Goal: Transaction & Acquisition: Subscribe to service/newsletter

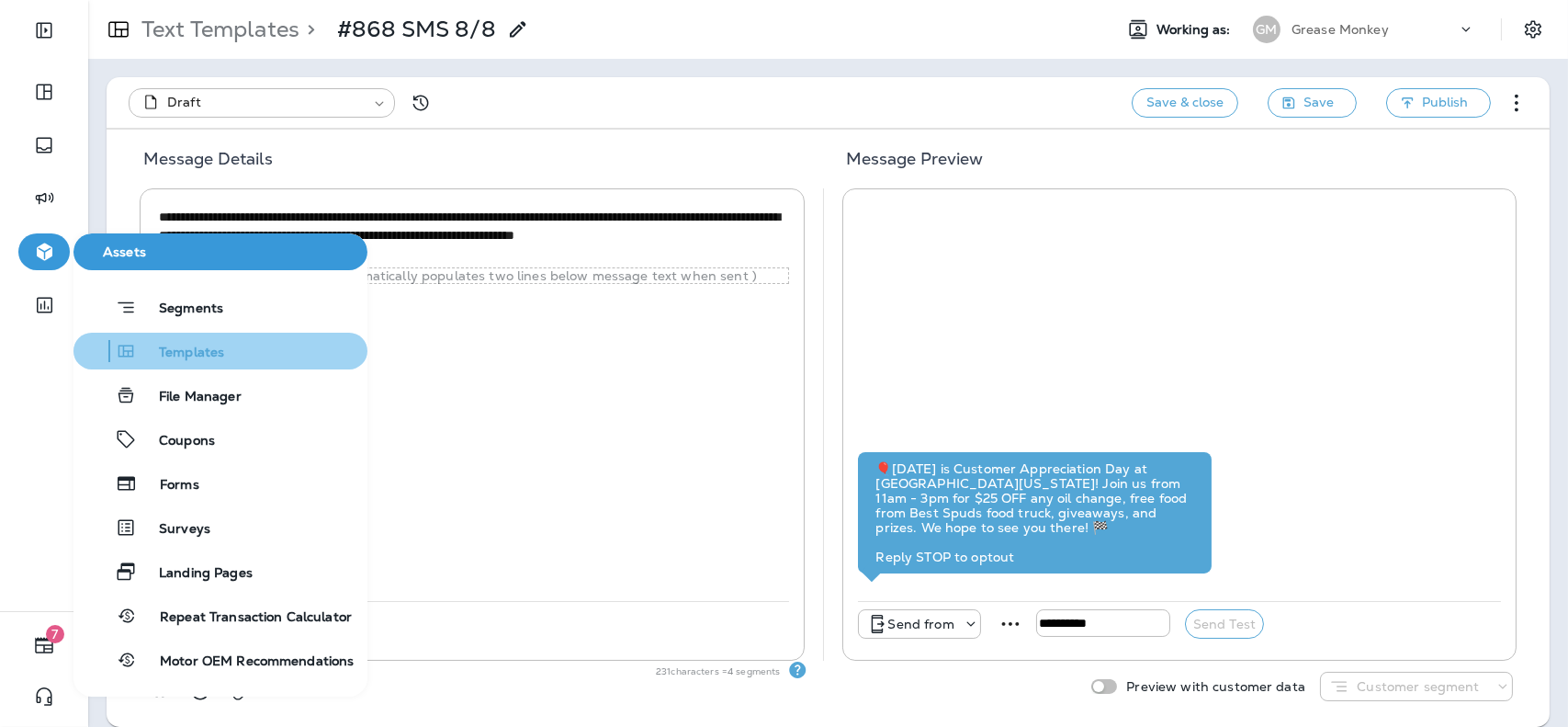
click at [201, 354] on span "Templates" at bounding box center [180, 353] width 87 height 17
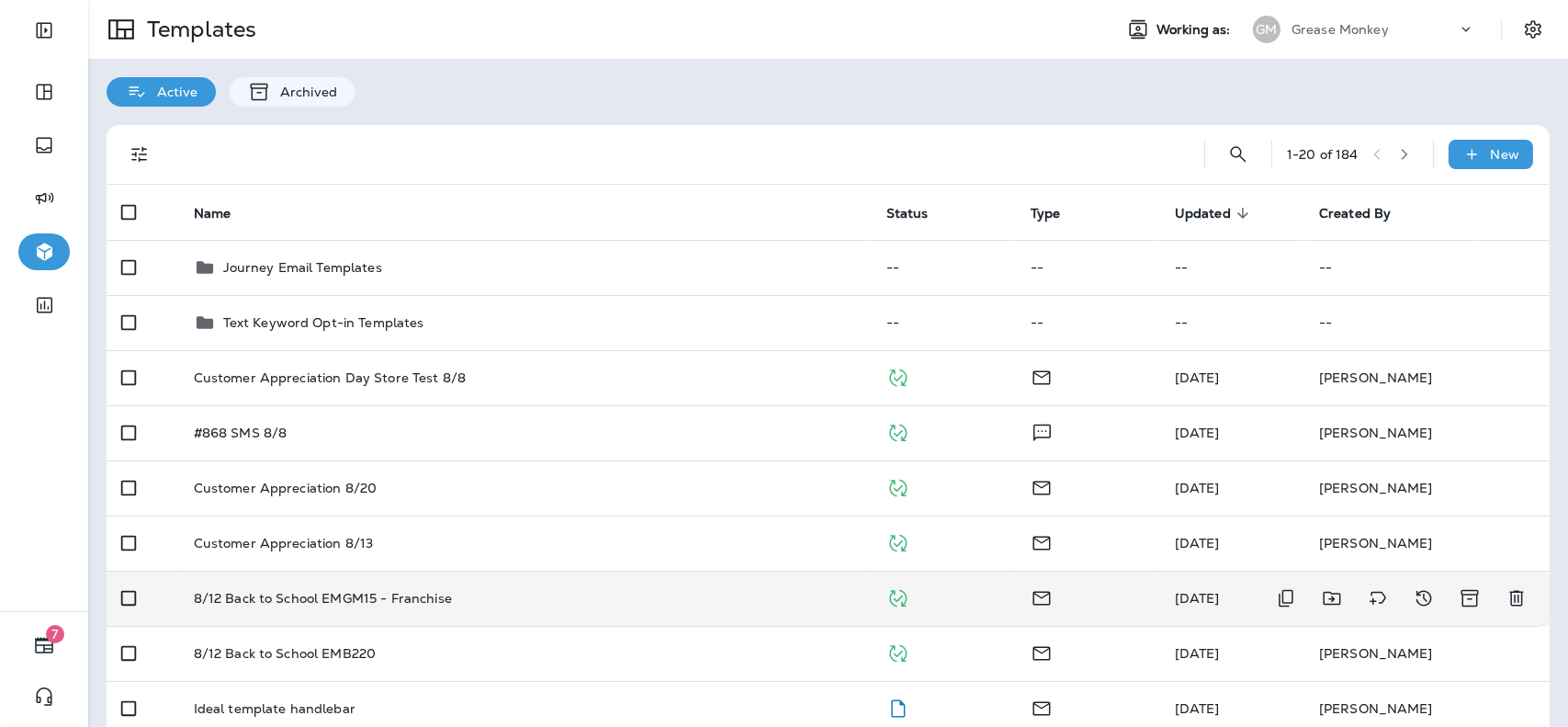
scroll to position [47, 0]
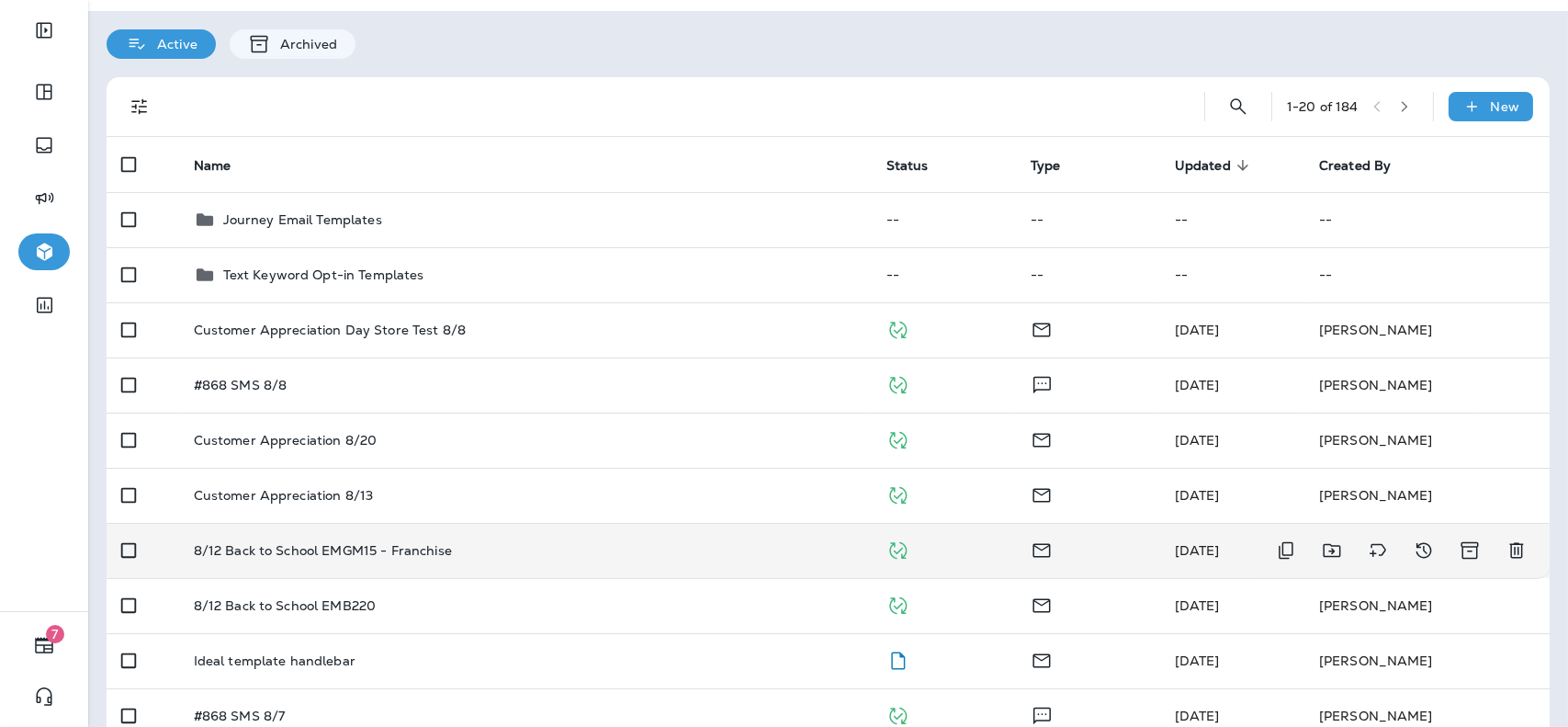
click at [502, 558] on td "8/12 Back to School EMGM15 - Franchise" at bounding box center [525, 551] width 693 height 55
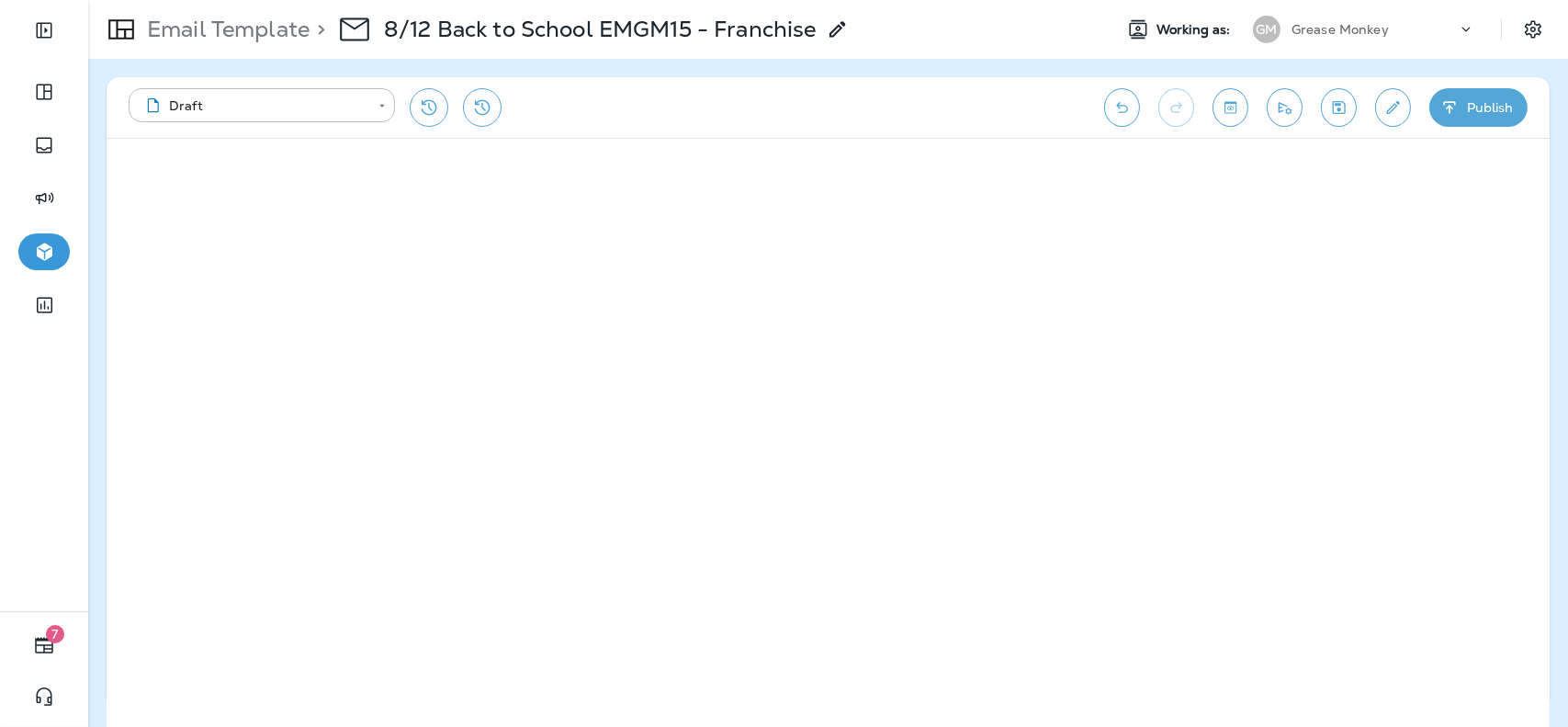
click at [1230, 109] on icon "Toggle preview" at bounding box center [1230, 107] width 12 height 12
click at [188, 177] on button "Exit Preview" at bounding box center [181, 173] width 128 height 48
click at [1484, 112] on button "Publish" at bounding box center [1478, 107] width 99 height 39
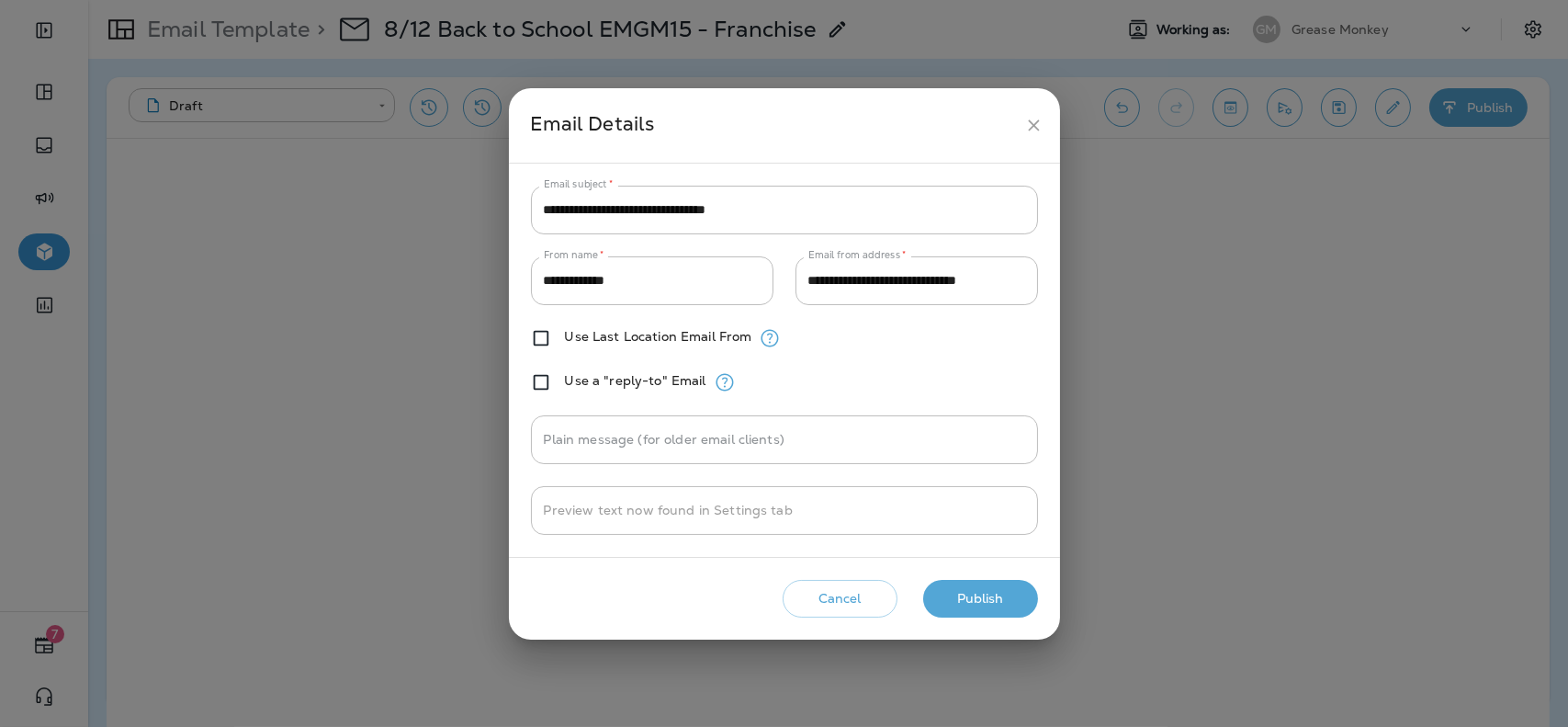
click at [994, 588] on button "Publish" at bounding box center [980, 599] width 115 height 38
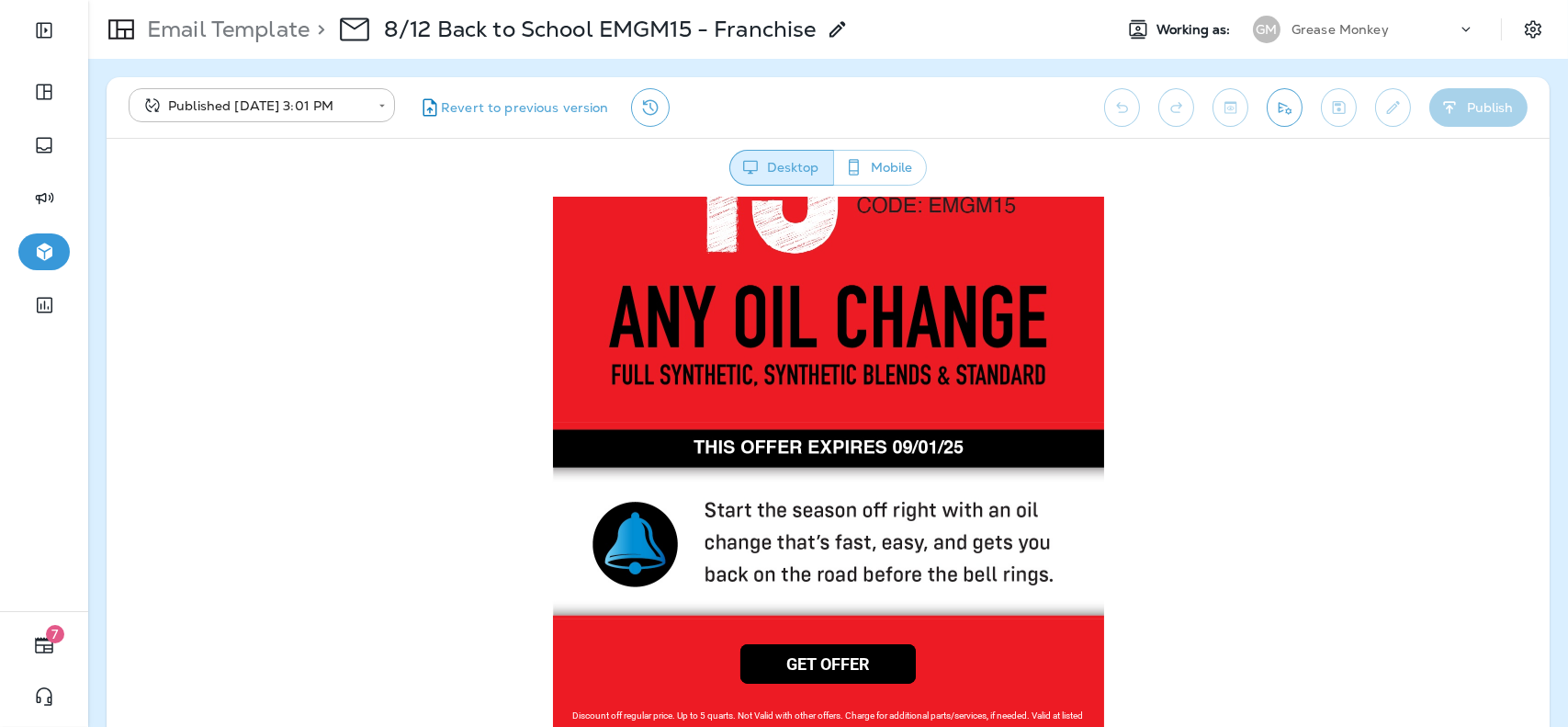
scroll to position [1192, 0]
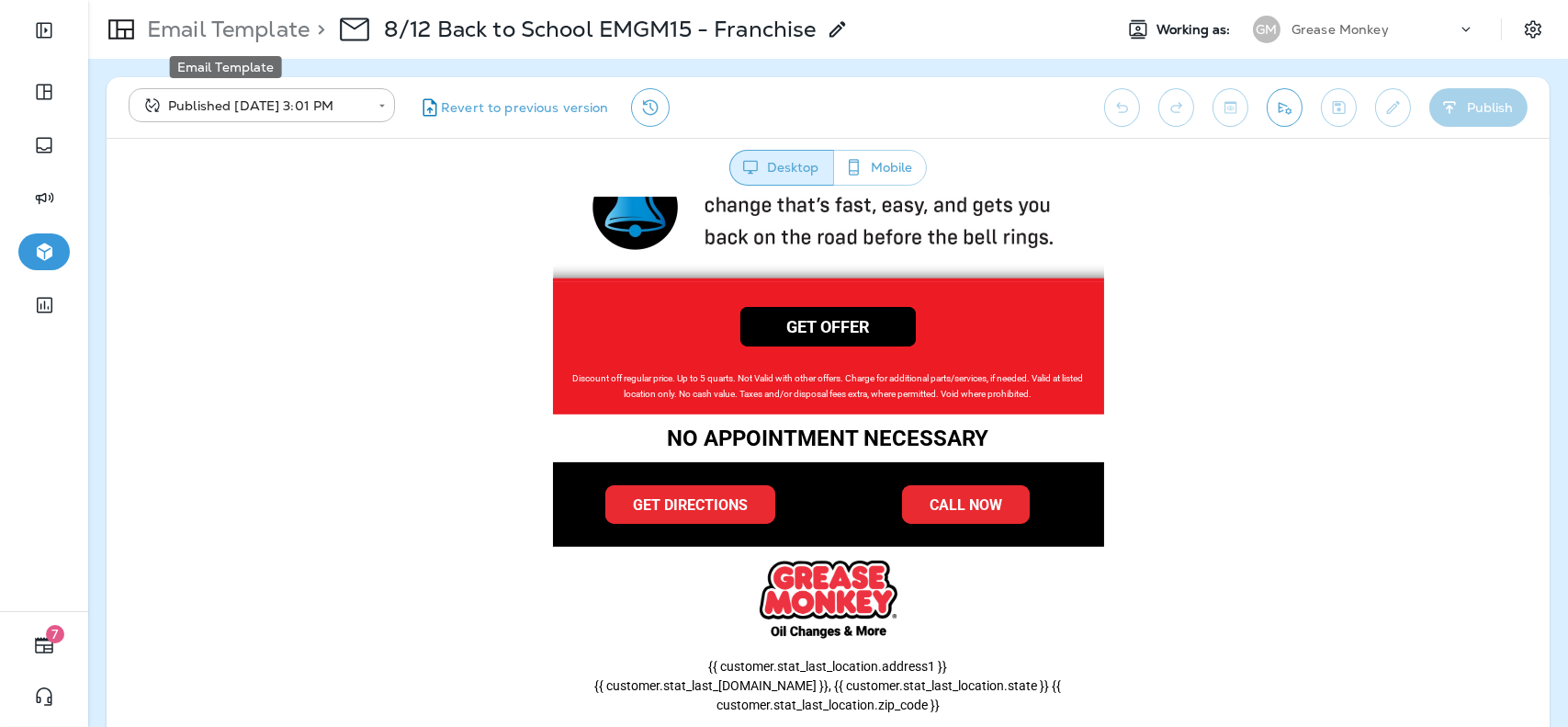
click at [271, 27] on p "Email Template" at bounding box center [224, 28] width 170 height 27
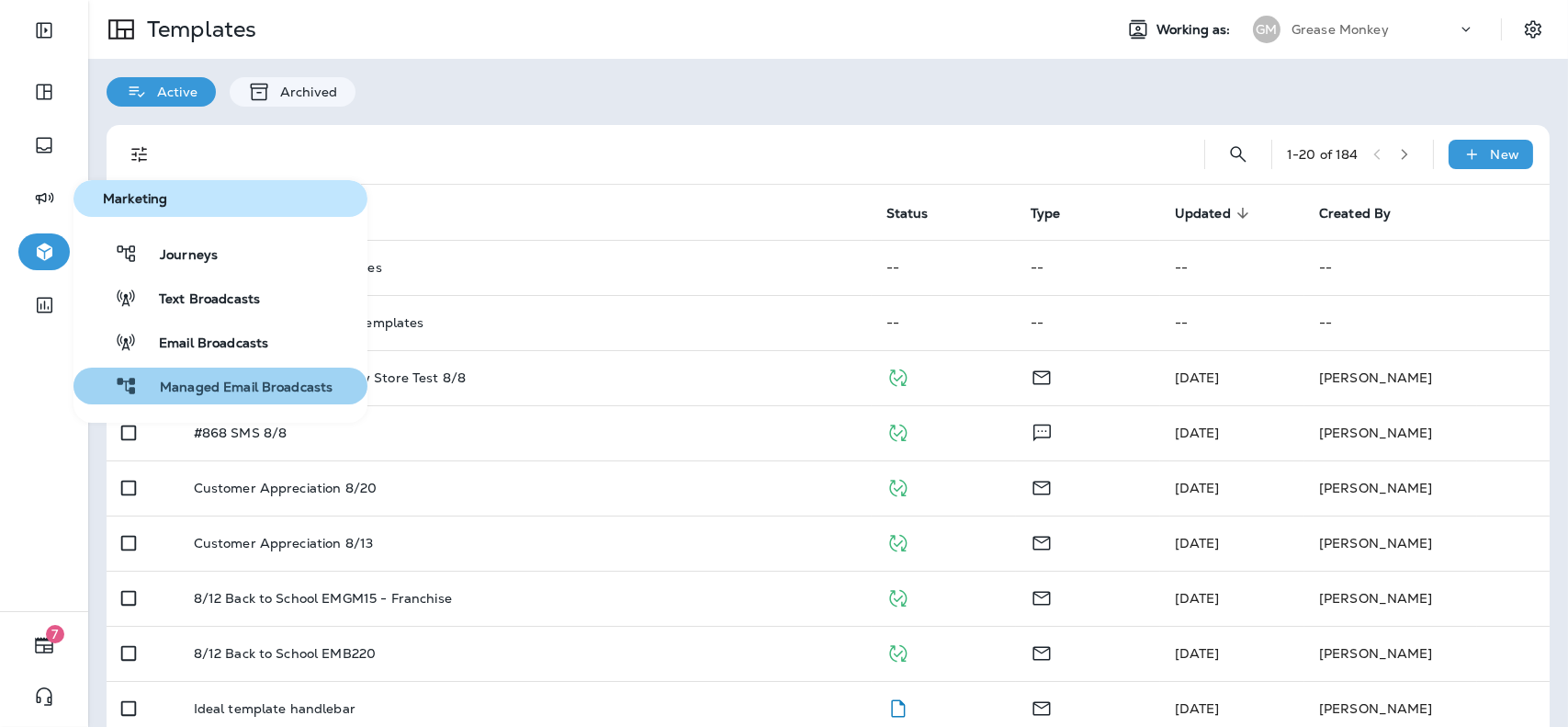
click at [231, 385] on span "Managed Email Broadcasts" at bounding box center [234, 388] width 194 height 17
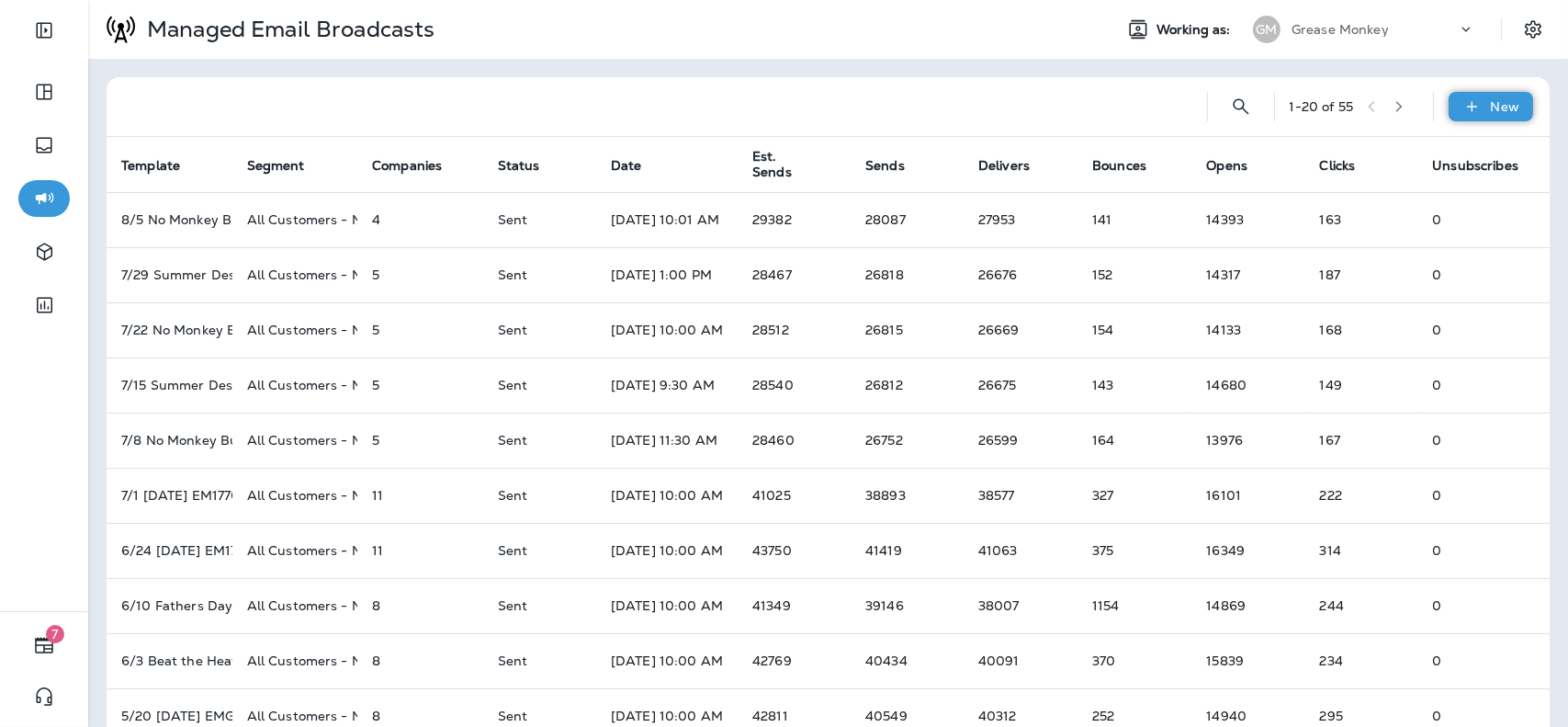
click at [1490, 114] on p "New" at bounding box center [1505, 107] width 28 height 15
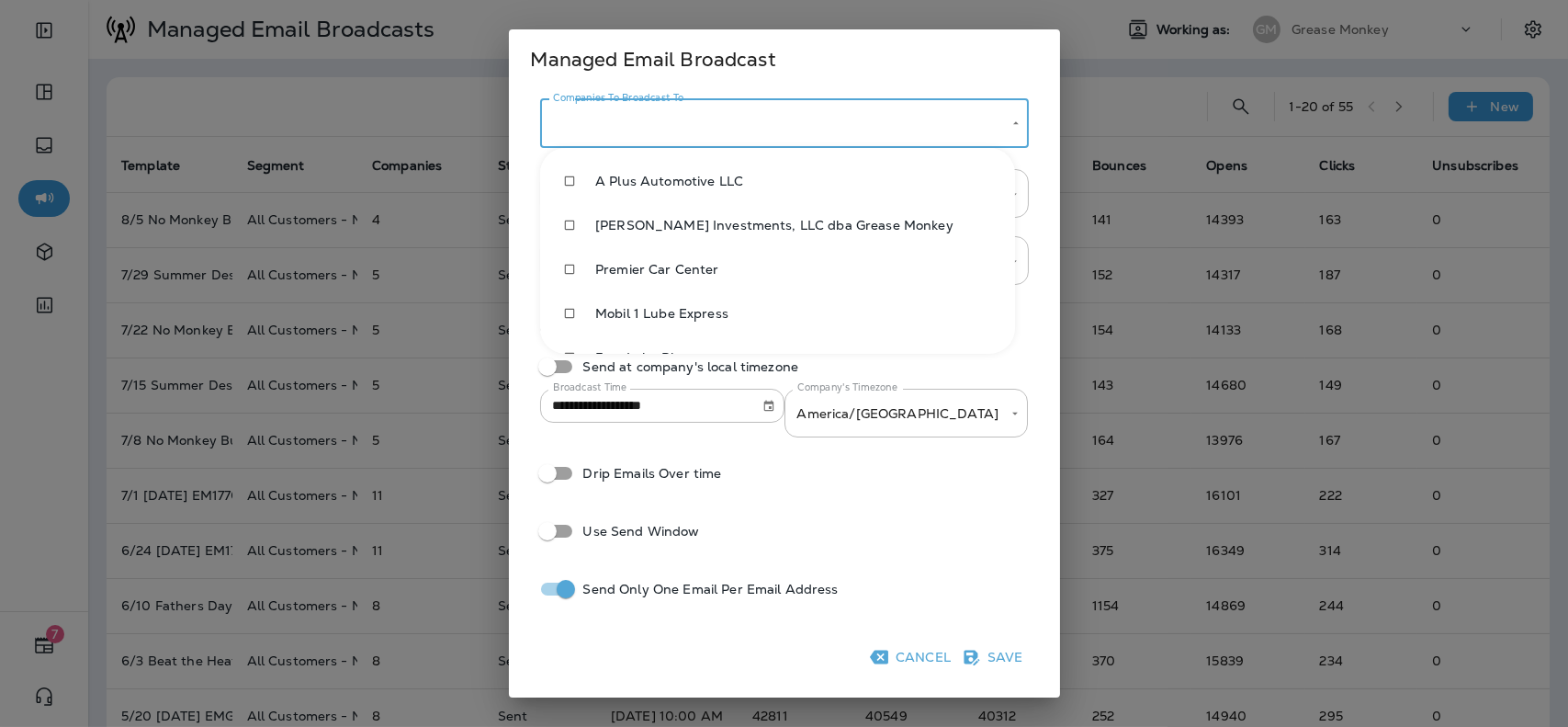
click at [937, 0] on body "7 Managed Email Broadcasts Working as: GM Grease Monkey 1 - 20 of 55 New Templa…" at bounding box center [784, 0] width 1568 height 0
click at [892, 123] on div at bounding box center [784, 363] width 1568 height 727
click at [892, 0] on body "7 Managed Email Broadcasts Working as: GM Grease Monkey 1 - 20 of 55 New Templa…" at bounding box center [784, 0] width 1568 height 0
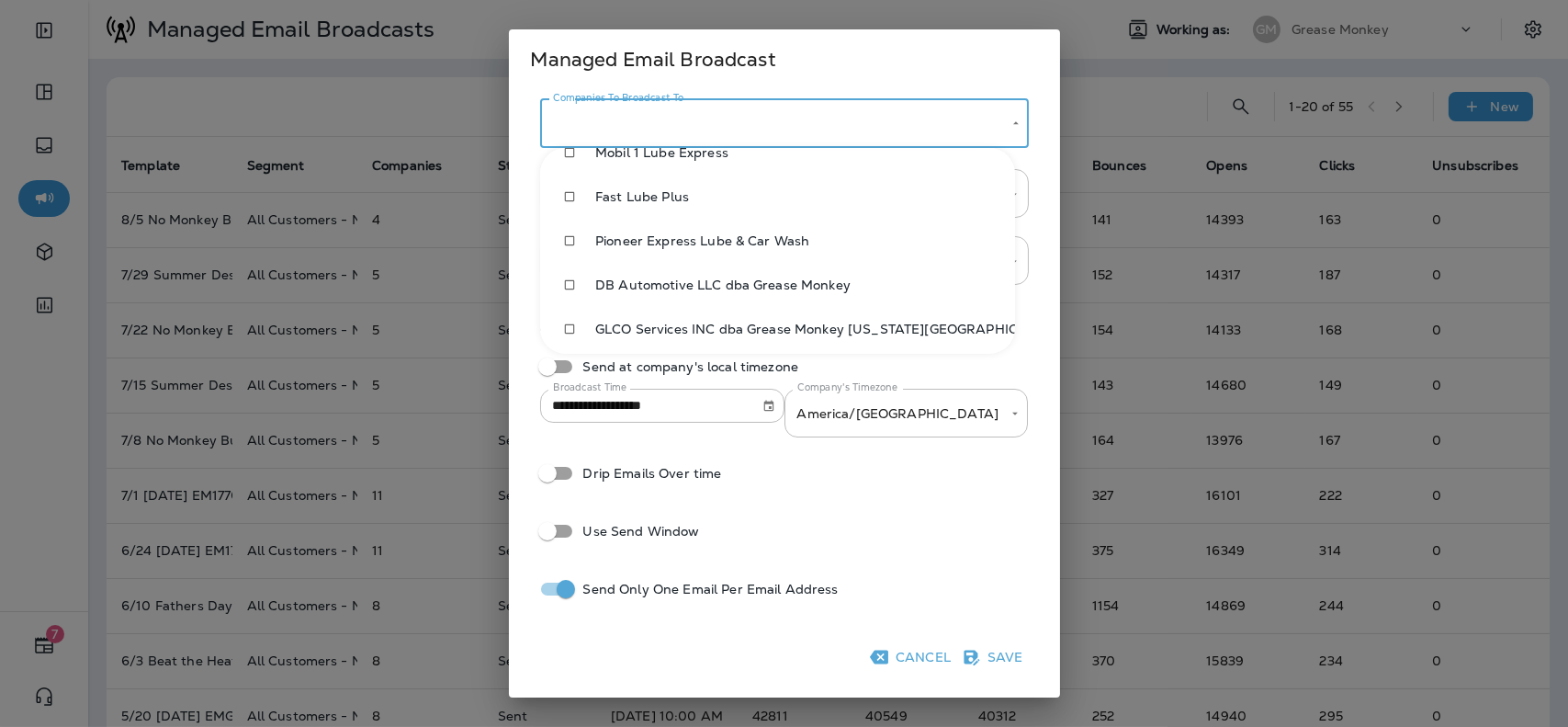
scroll to position [172, 0]
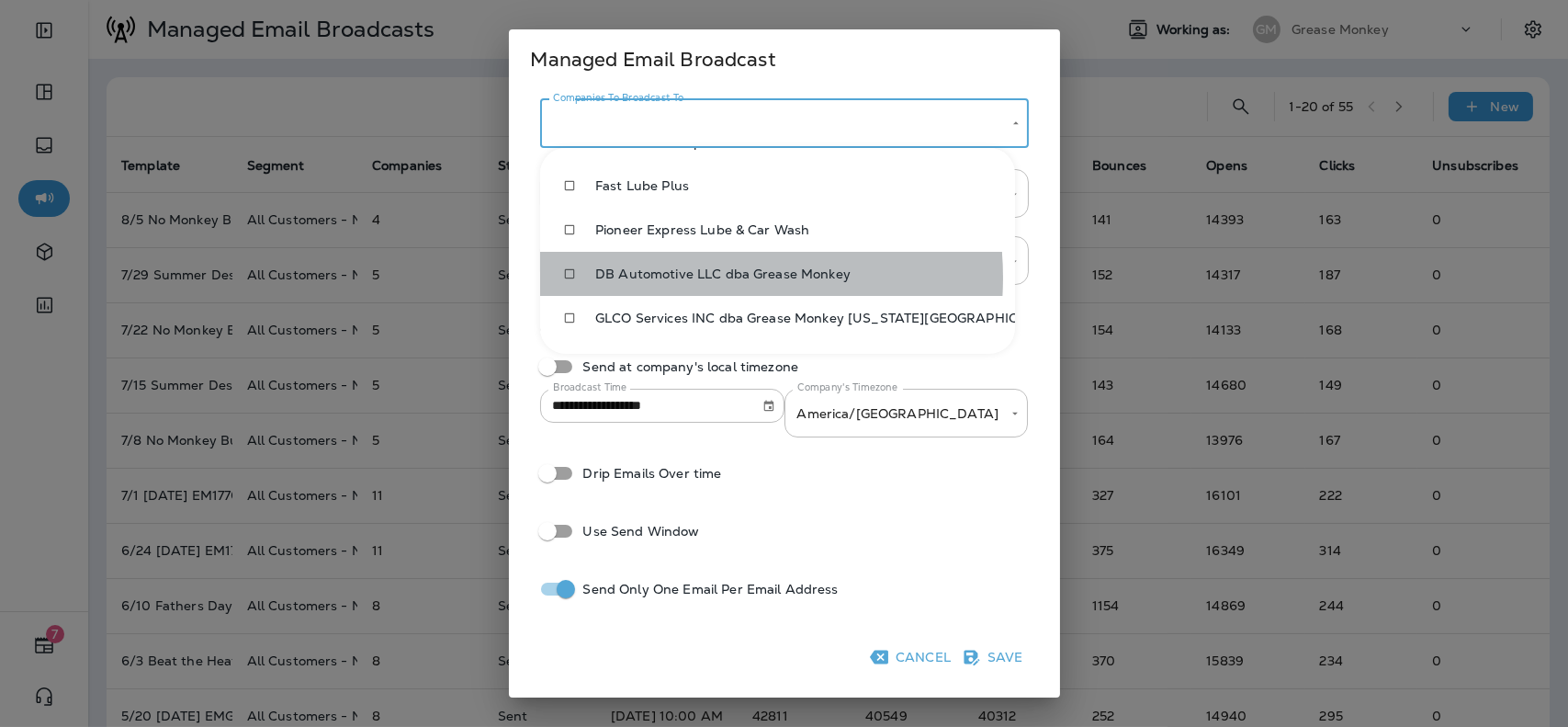
click at [679, 278] on span "DB Automotive LLC dba Grease Monkey" at bounding box center [797, 274] width 405 height 15
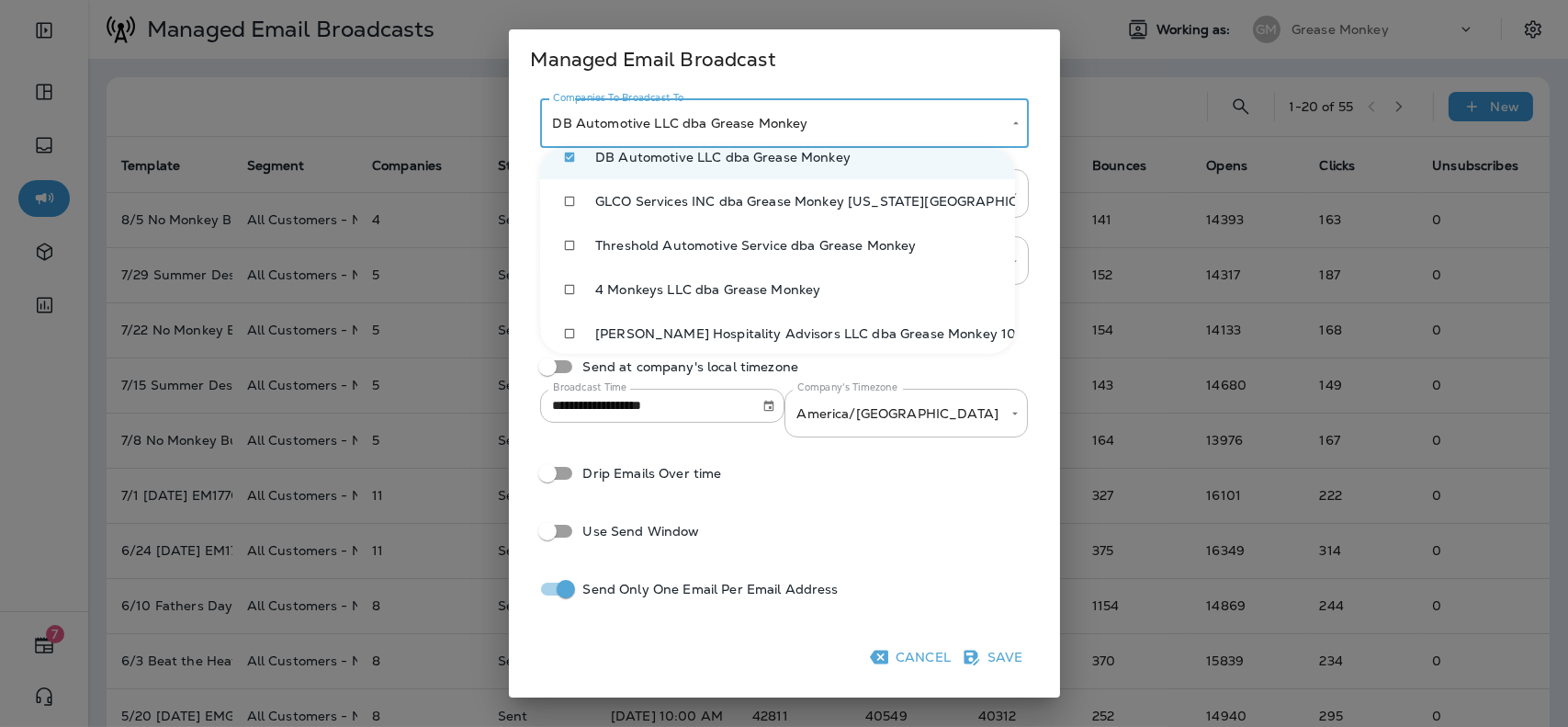
scroll to position [289, 0]
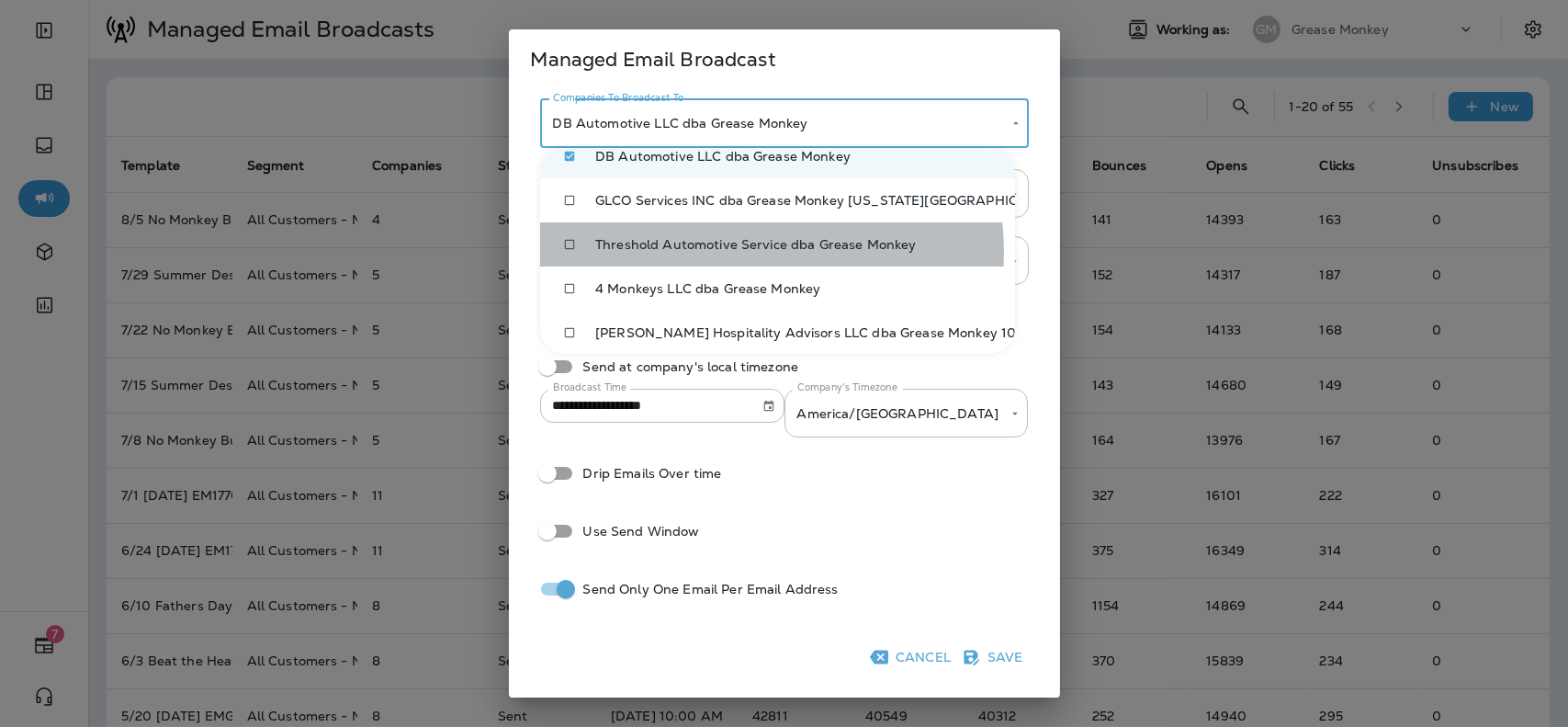
click at [735, 252] on span "Threshold Automotive Service dba Grease Monkey" at bounding box center [797, 245] width 405 height 15
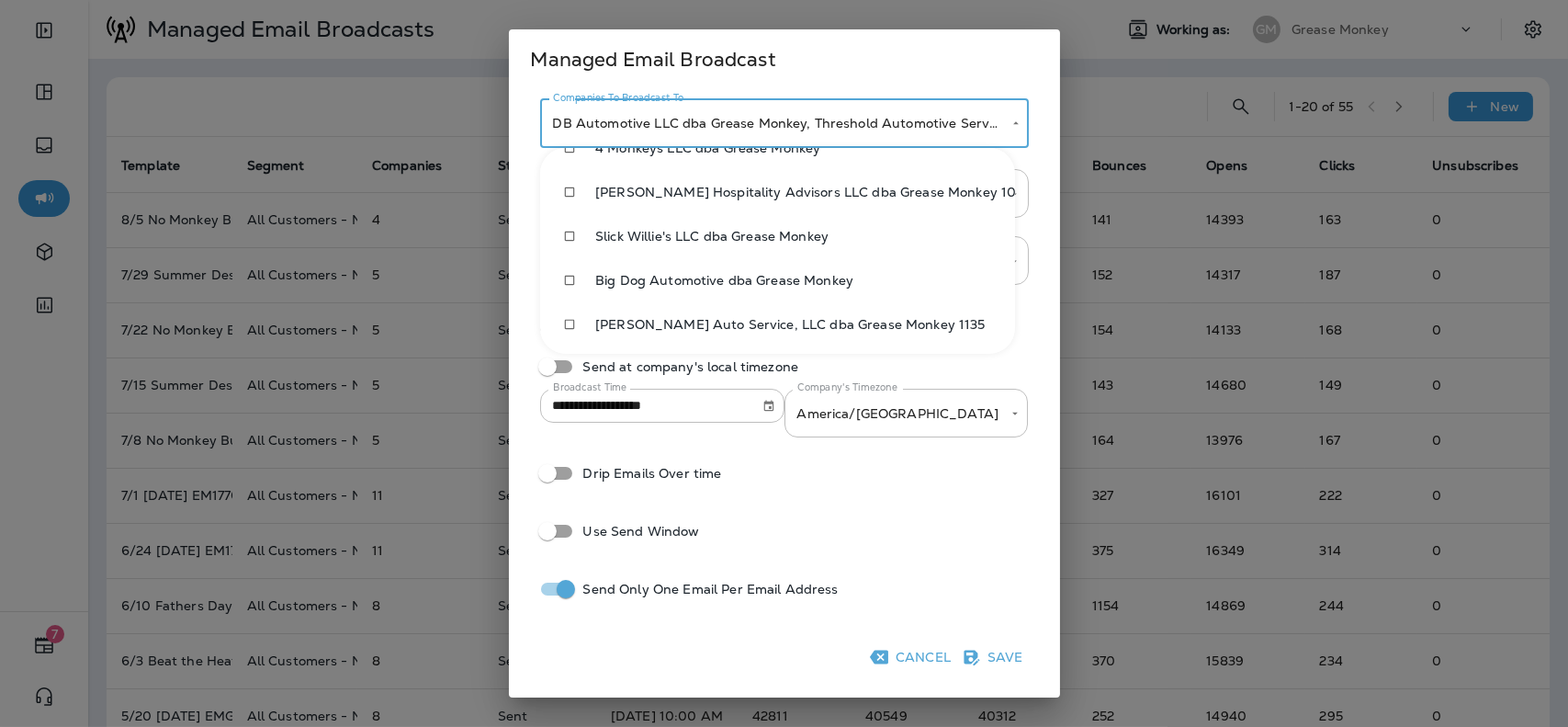
scroll to position [436, 0]
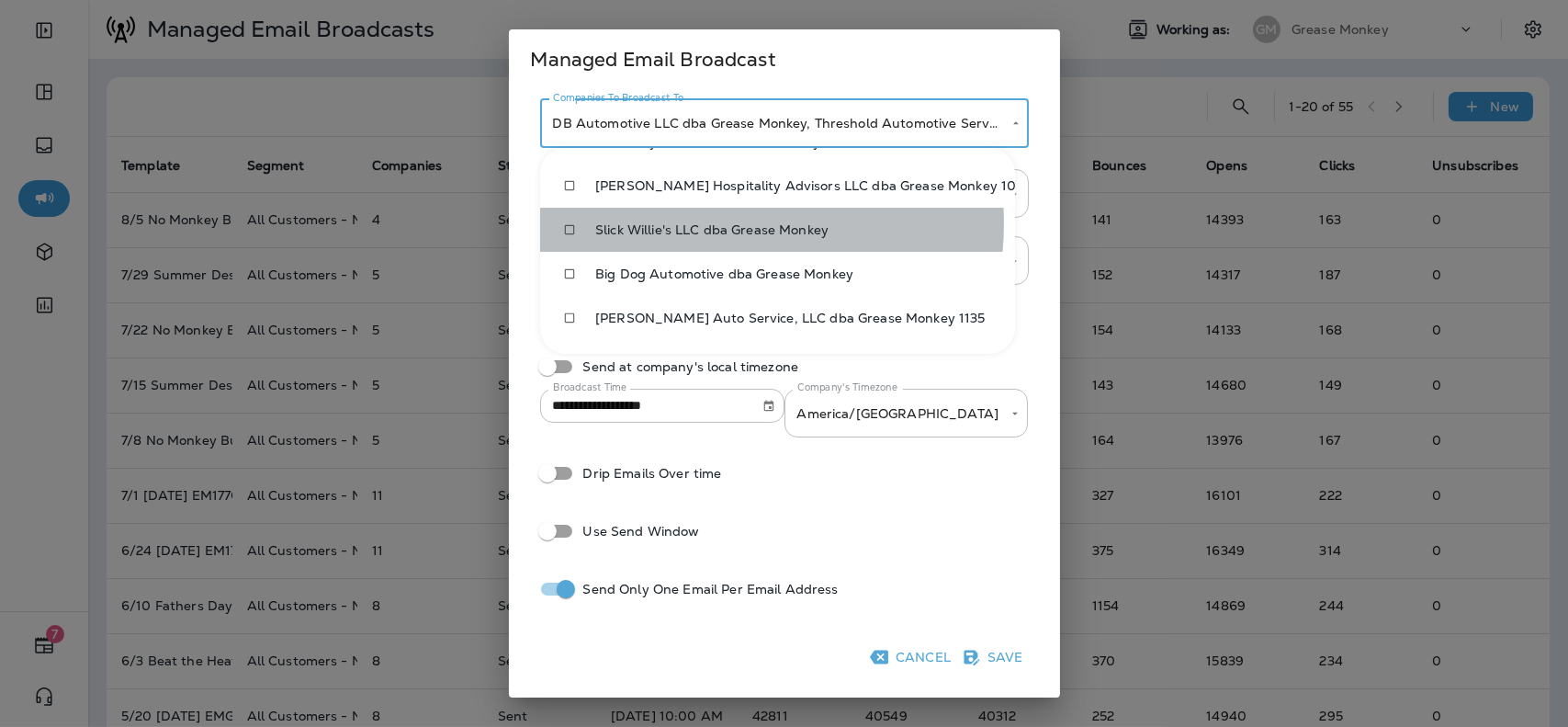
click at [712, 224] on span "Slick Willie's LLC dba Grease Monkey" at bounding box center [797, 230] width 405 height 15
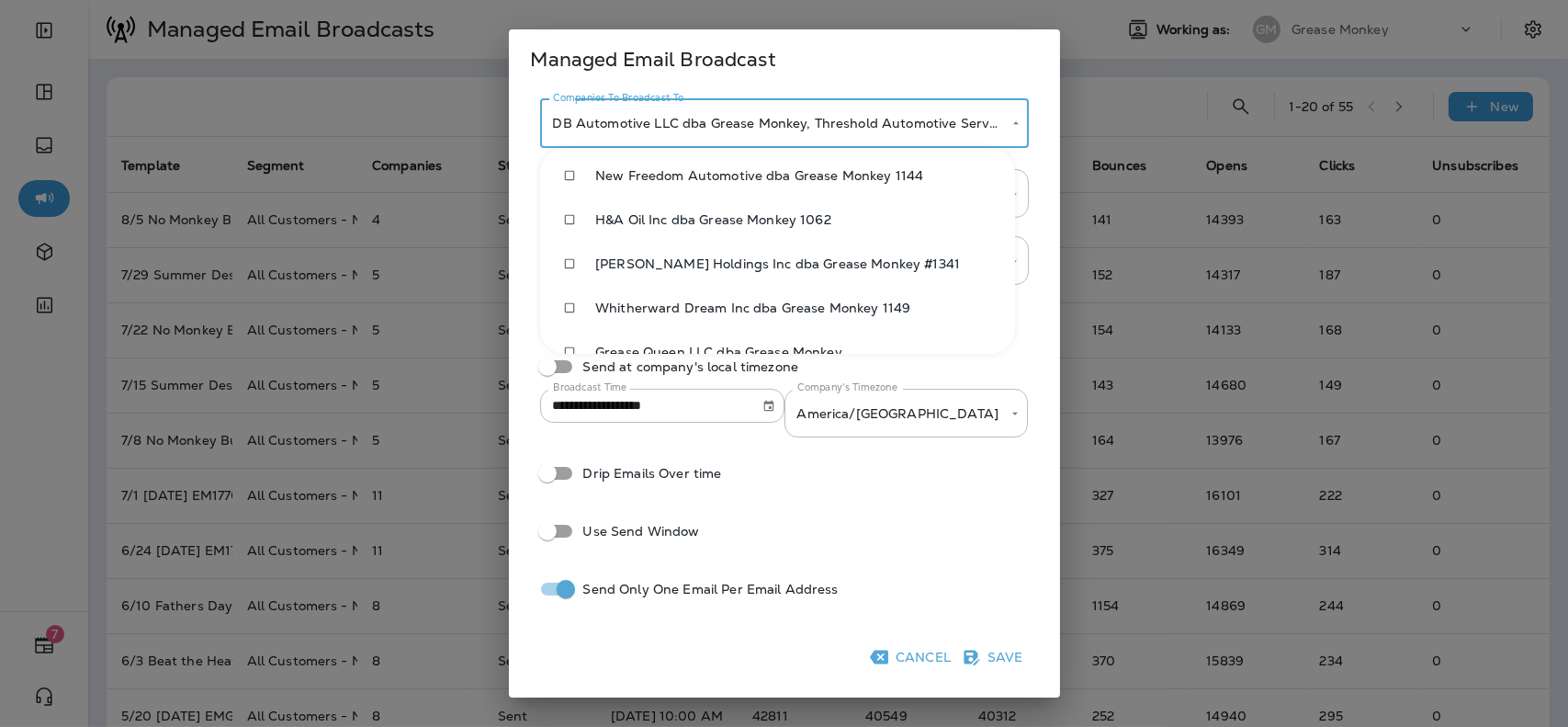
scroll to position [742, 0]
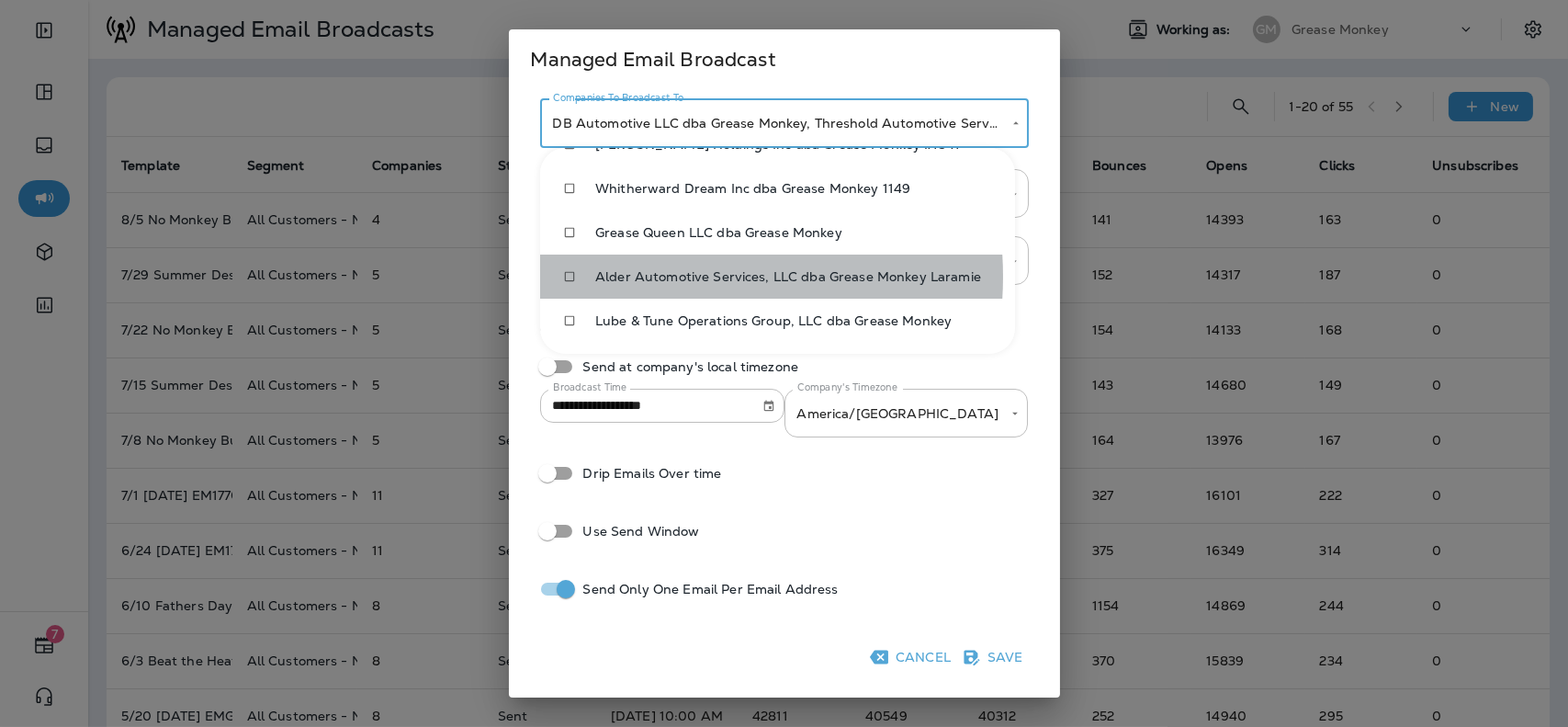
click at [662, 277] on span "Alder Automotive Services, LLC dba Grease Monkey Laramie" at bounding box center [797, 277] width 405 height 15
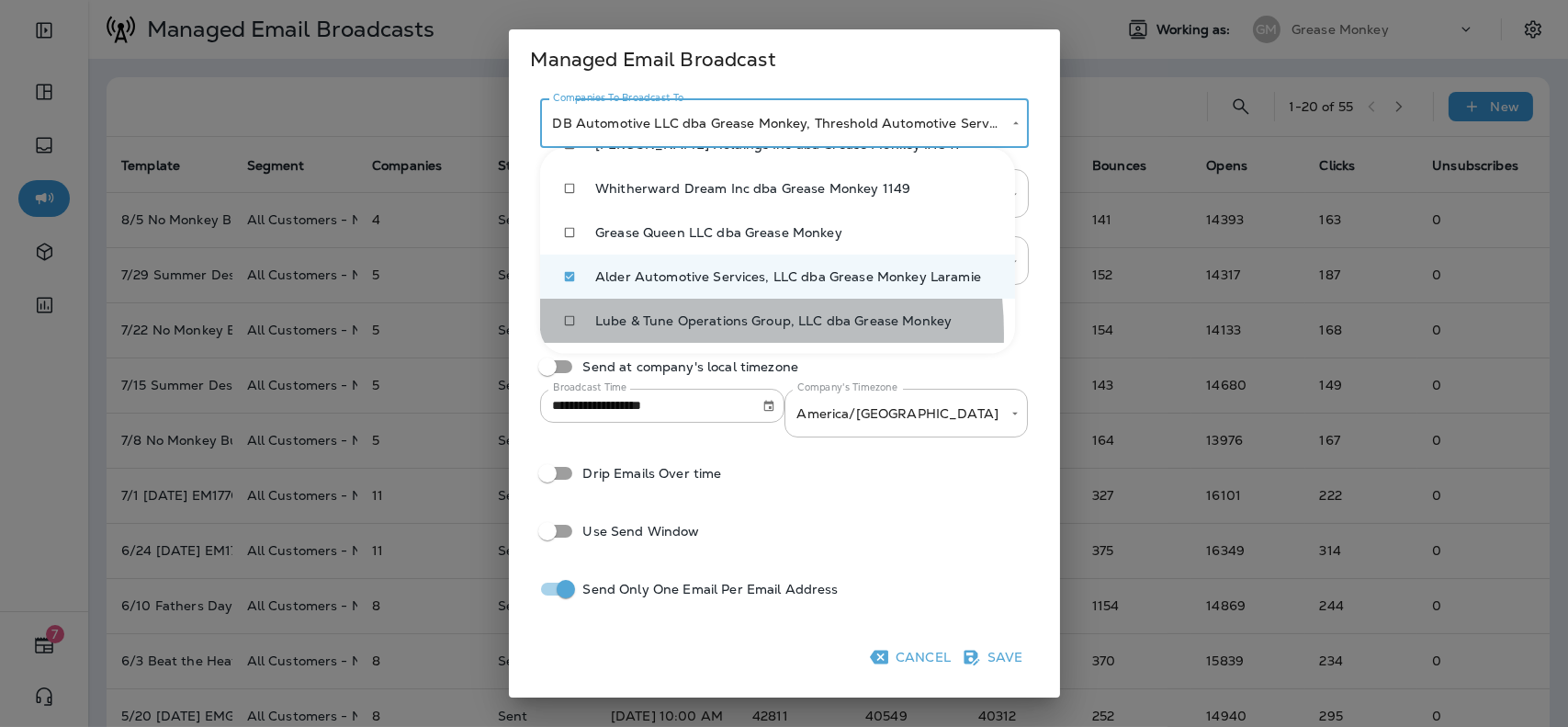
click at [651, 334] on li "Lube & Tune Operations Group, LLC dba Grease Monkey" at bounding box center [777, 320] width 475 height 45
type input "**********"
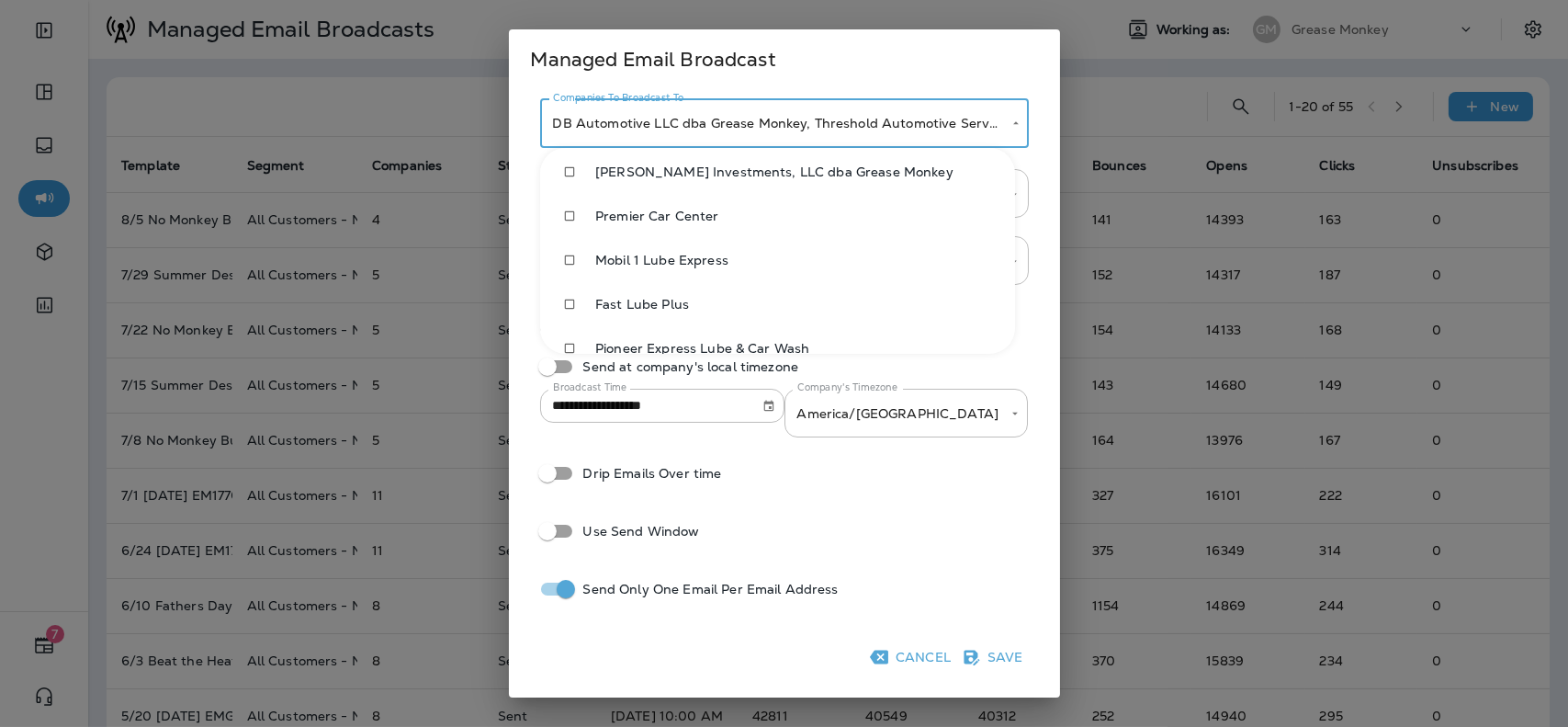
scroll to position [0, 0]
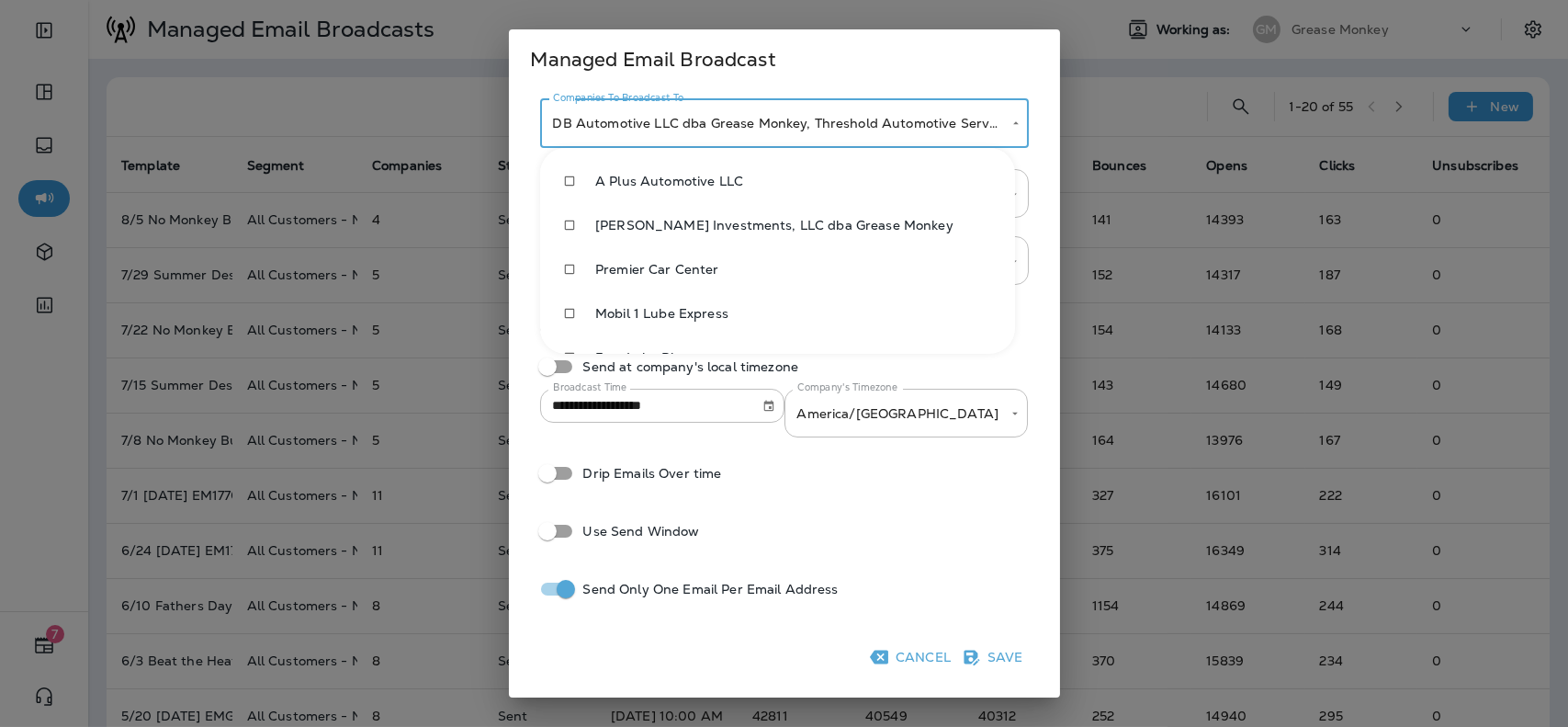
click at [1035, 117] on div at bounding box center [784, 363] width 1568 height 727
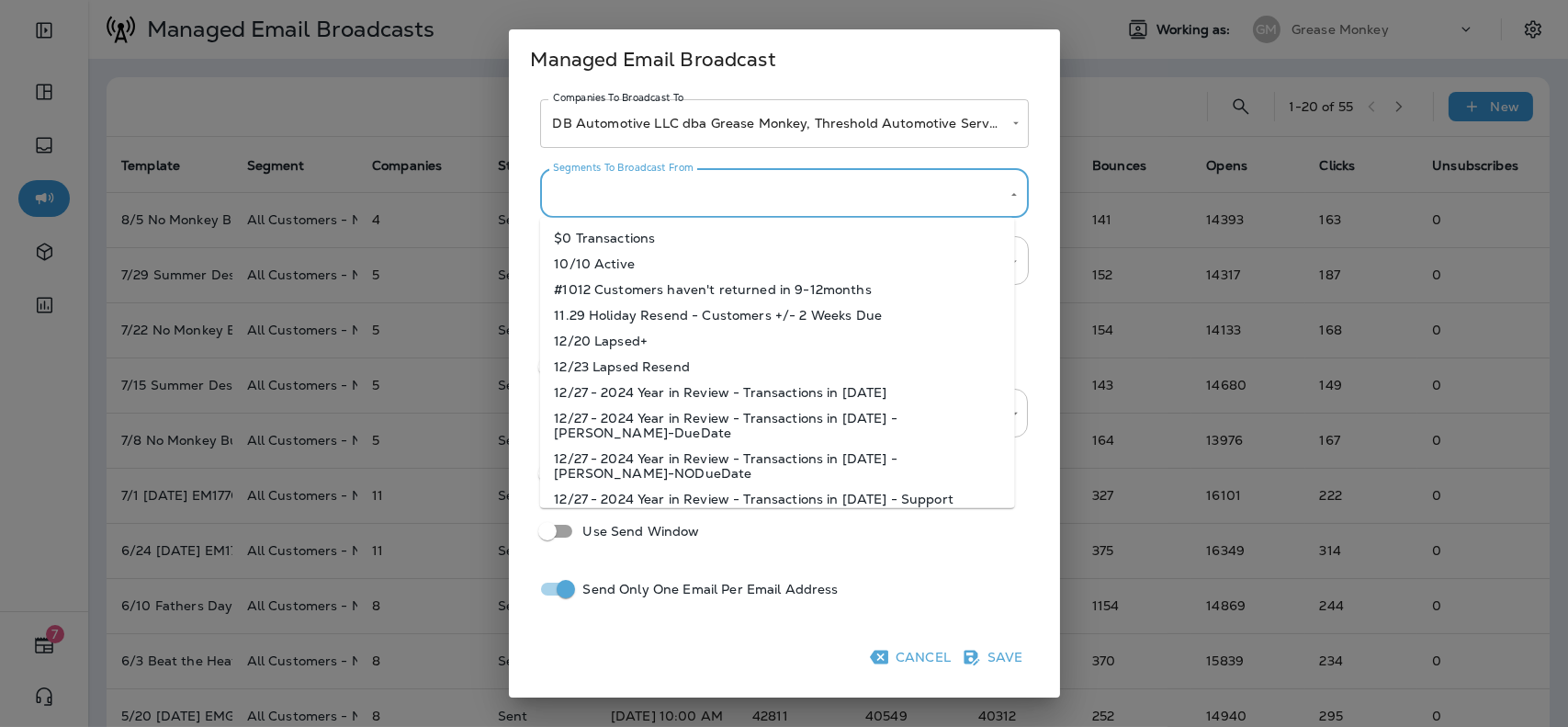
click at [955, 189] on input "Segments To Broadcast From" at bounding box center [770, 193] width 444 height 32
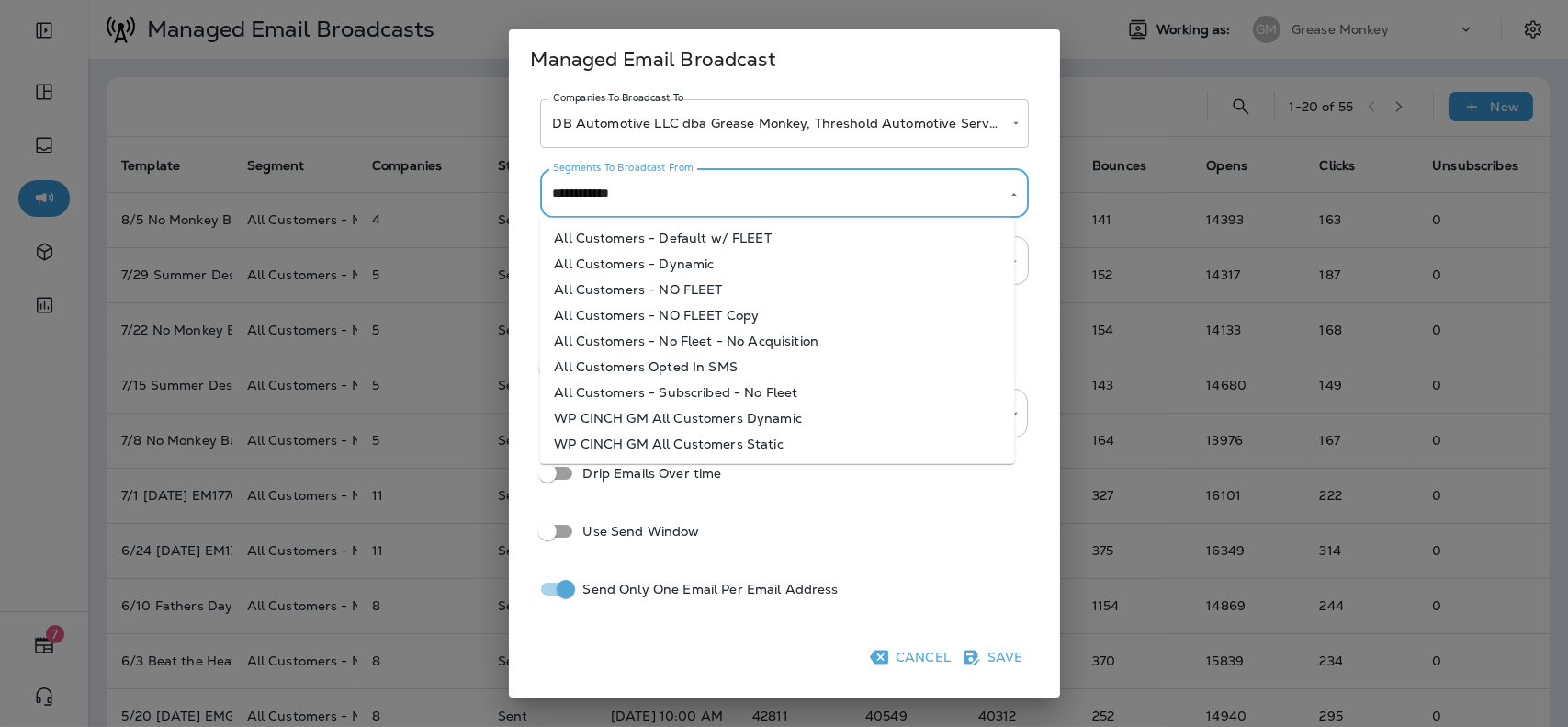
click at [709, 283] on li "All Customers - NO FLEET" at bounding box center [776, 289] width 475 height 26
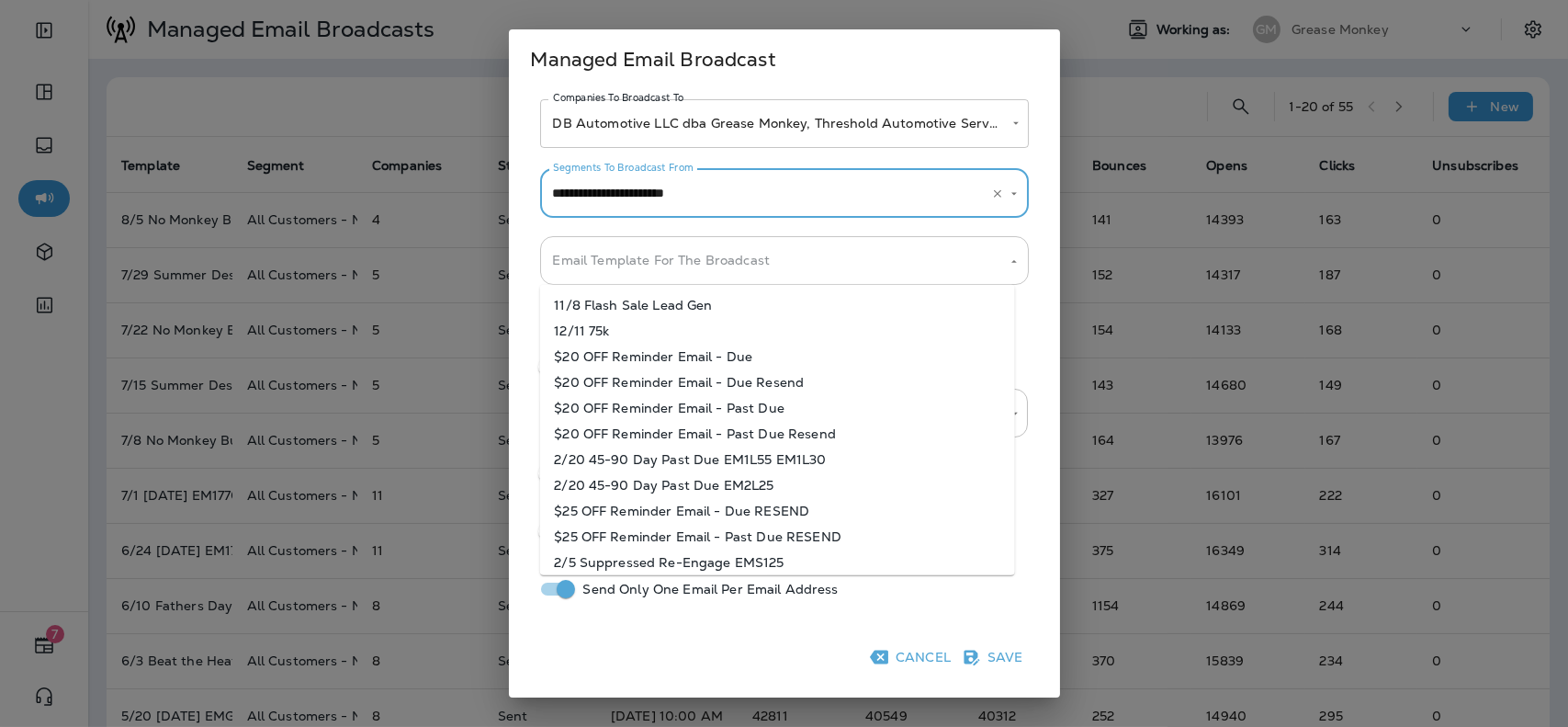
click at [734, 278] on div "Email Template For The Broadcast" at bounding box center [784, 260] width 489 height 48
type input "**********"
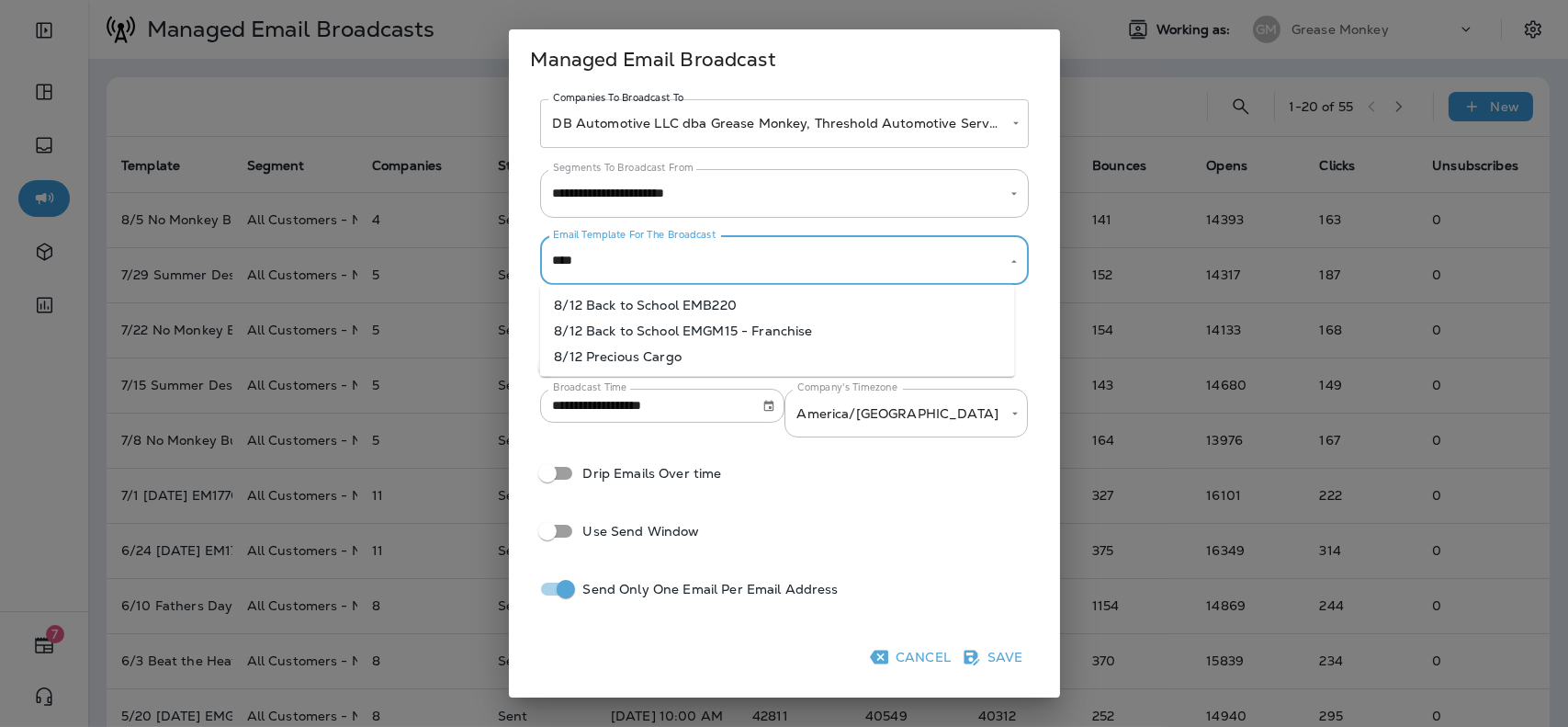
click at [728, 333] on li "8/12 Back to School EMGM15 - Franchise" at bounding box center [776, 330] width 475 height 26
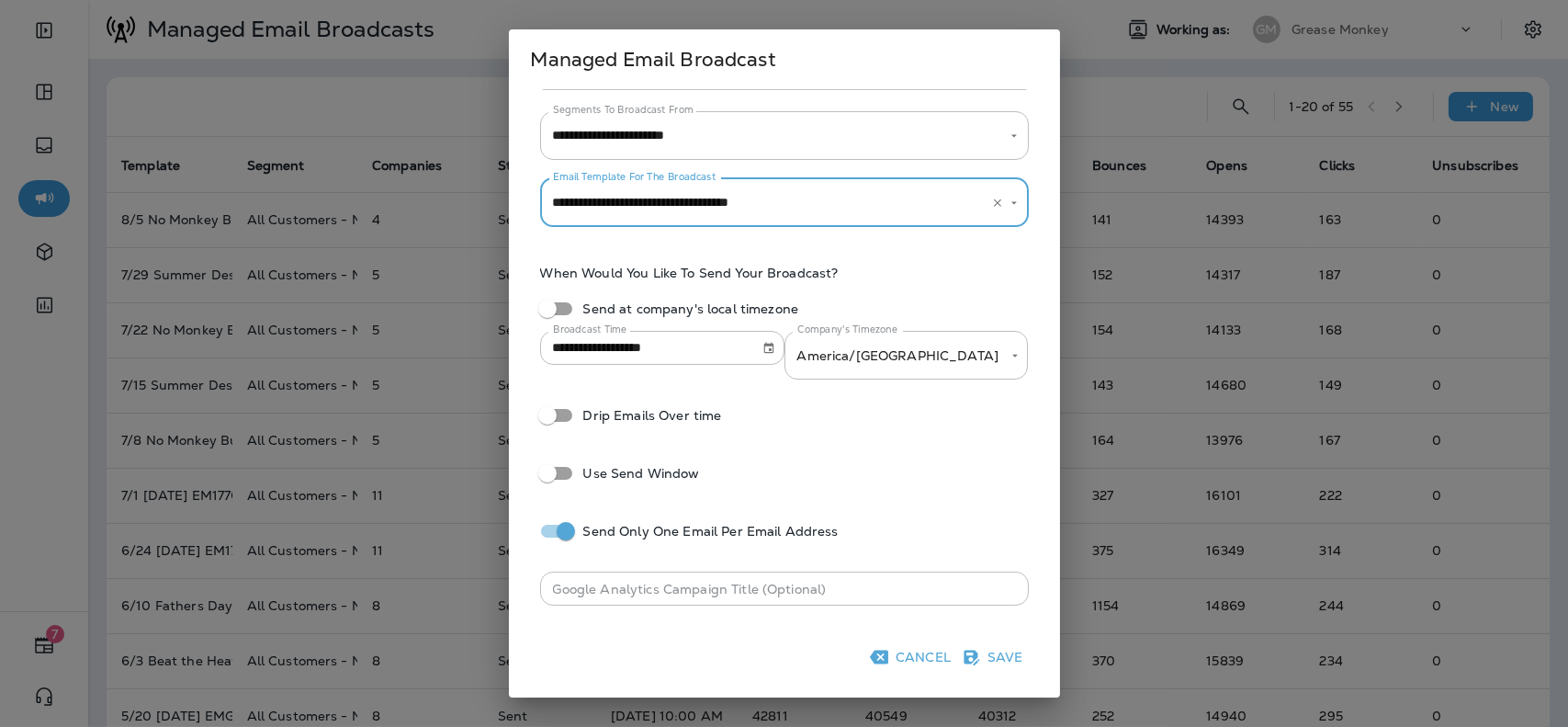
scroll to position [59, 0]
type input "**********"
click at [763, 350] on icon "Choose date, selected date is Aug 12, 2025" at bounding box center [769, 348] width 13 height 13
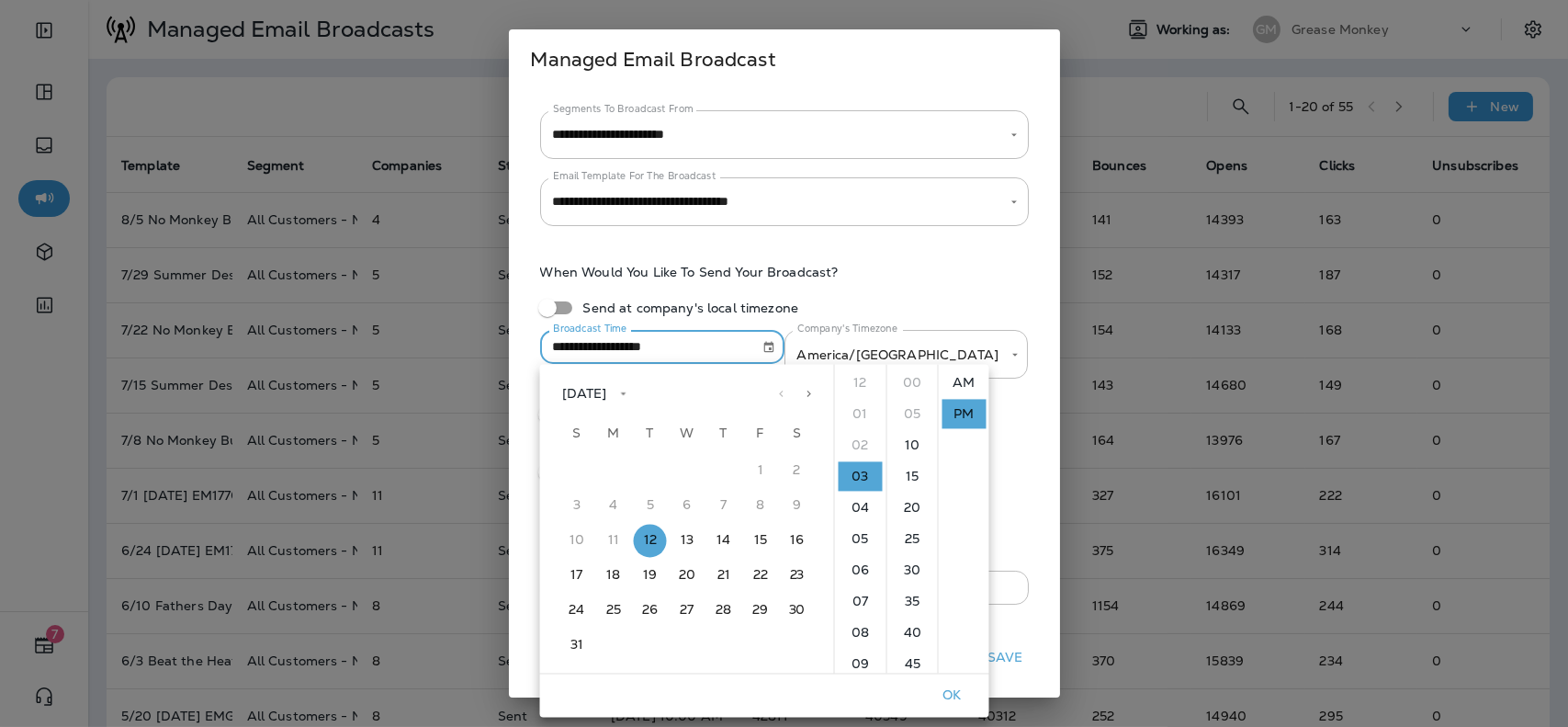
scroll to position [24, 0]
click at [910, 474] on li "15" at bounding box center [912, 476] width 45 height 29
type input "**********"
click at [947, 704] on button "OK" at bounding box center [952, 695] width 59 height 28
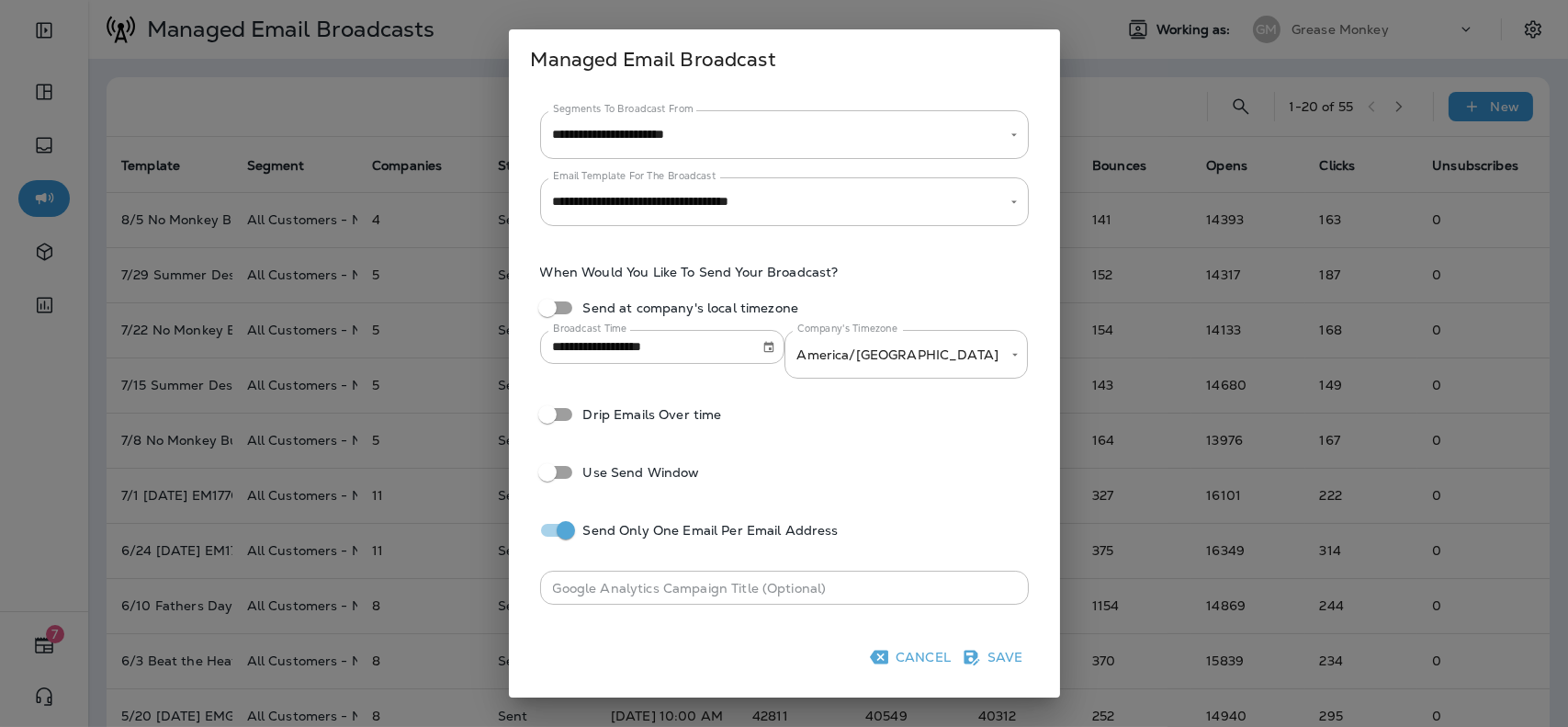
click at [992, 659] on button "Save" at bounding box center [994, 657] width 73 height 29
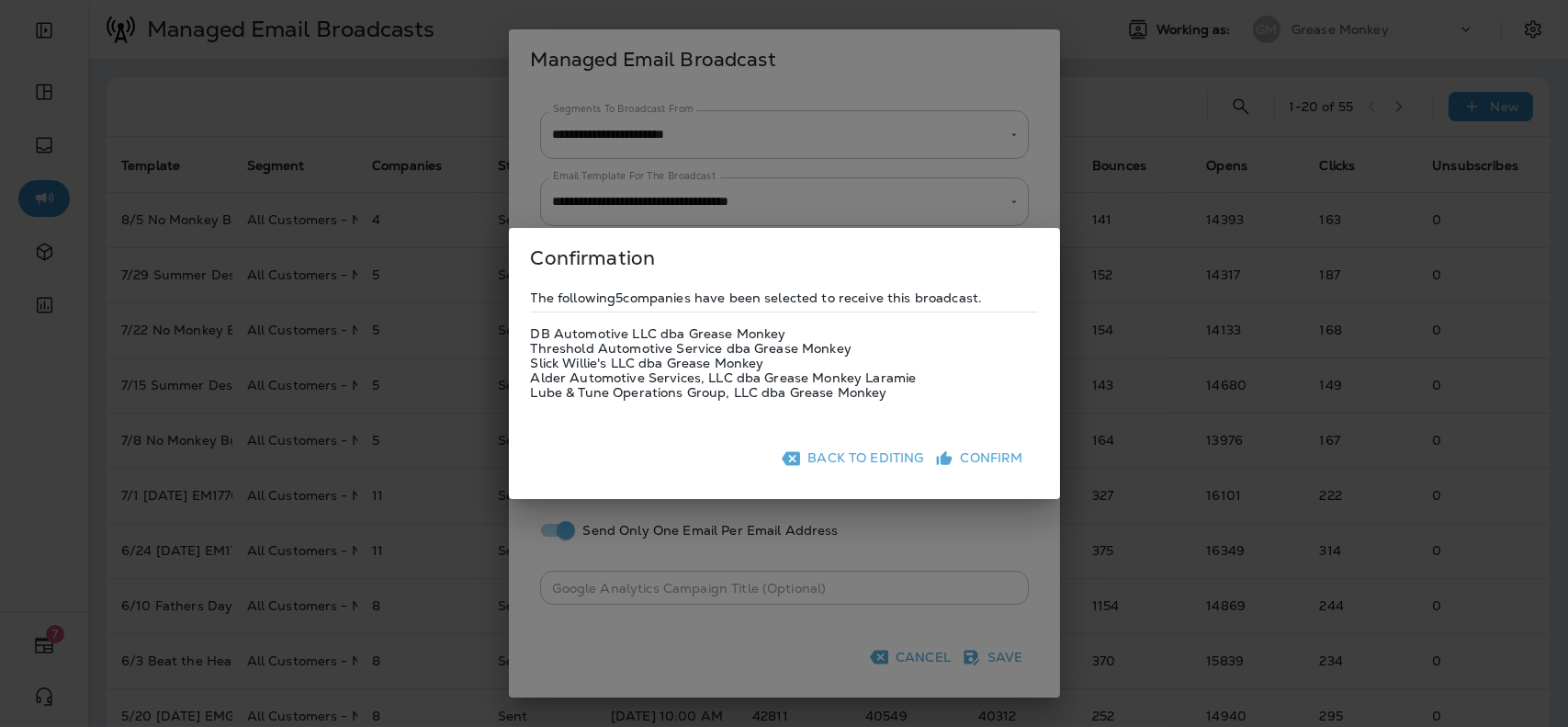
click at [989, 464] on button "Confirm" at bounding box center [981, 458] width 99 height 29
click at [975, 463] on button "Confirm" at bounding box center [981, 458] width 99 height 29
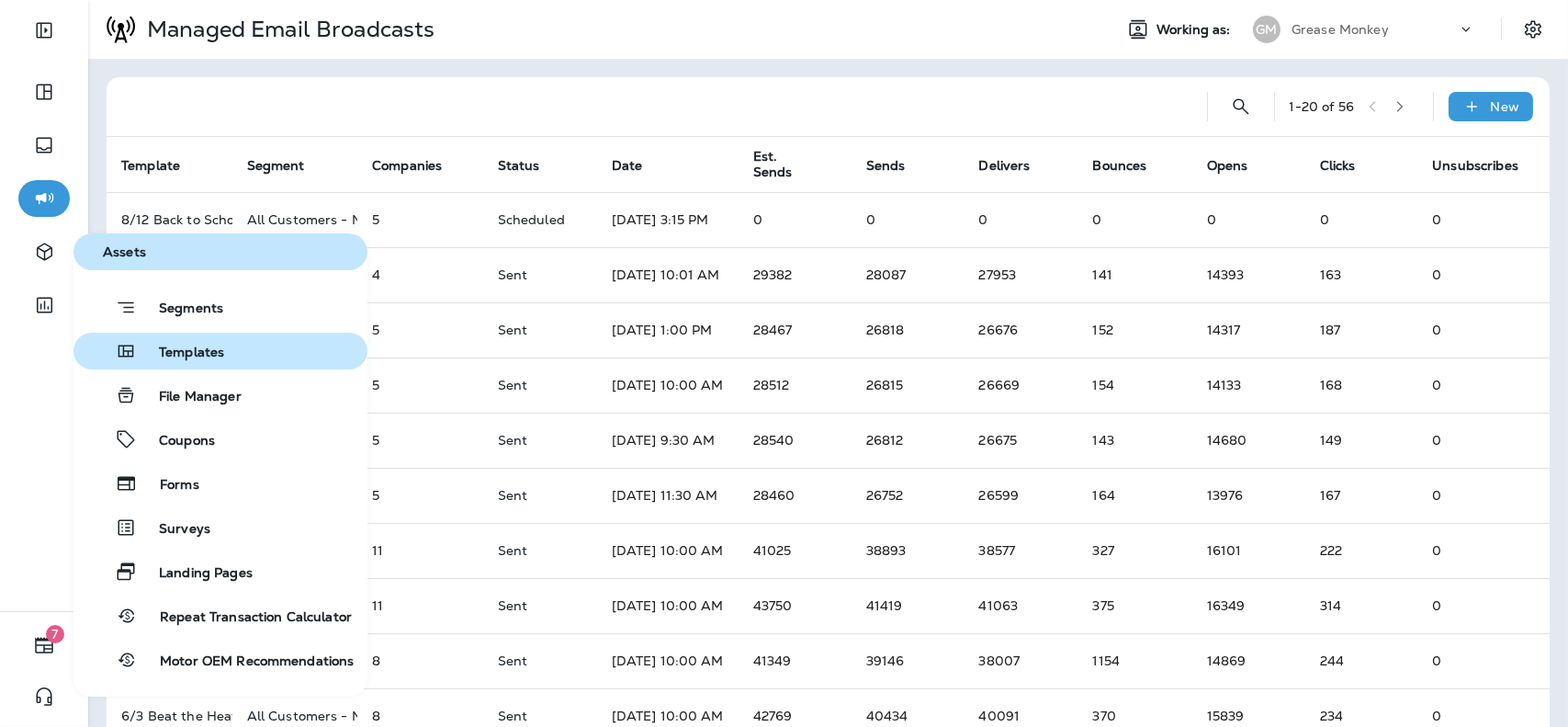
click at [210, 354] on span "Templates" at bounding box center [180, 353] width 87 height 17
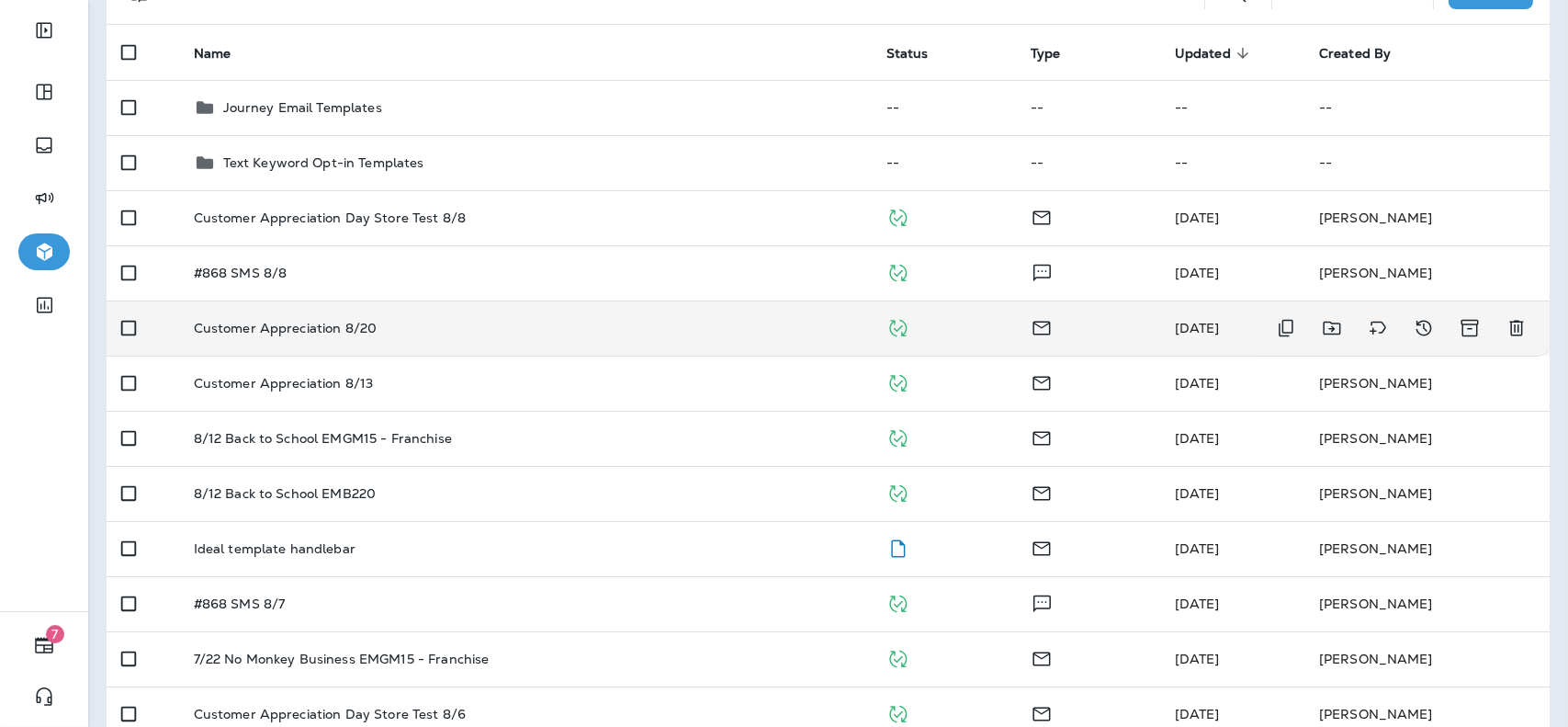
scroll to position [165, 0]
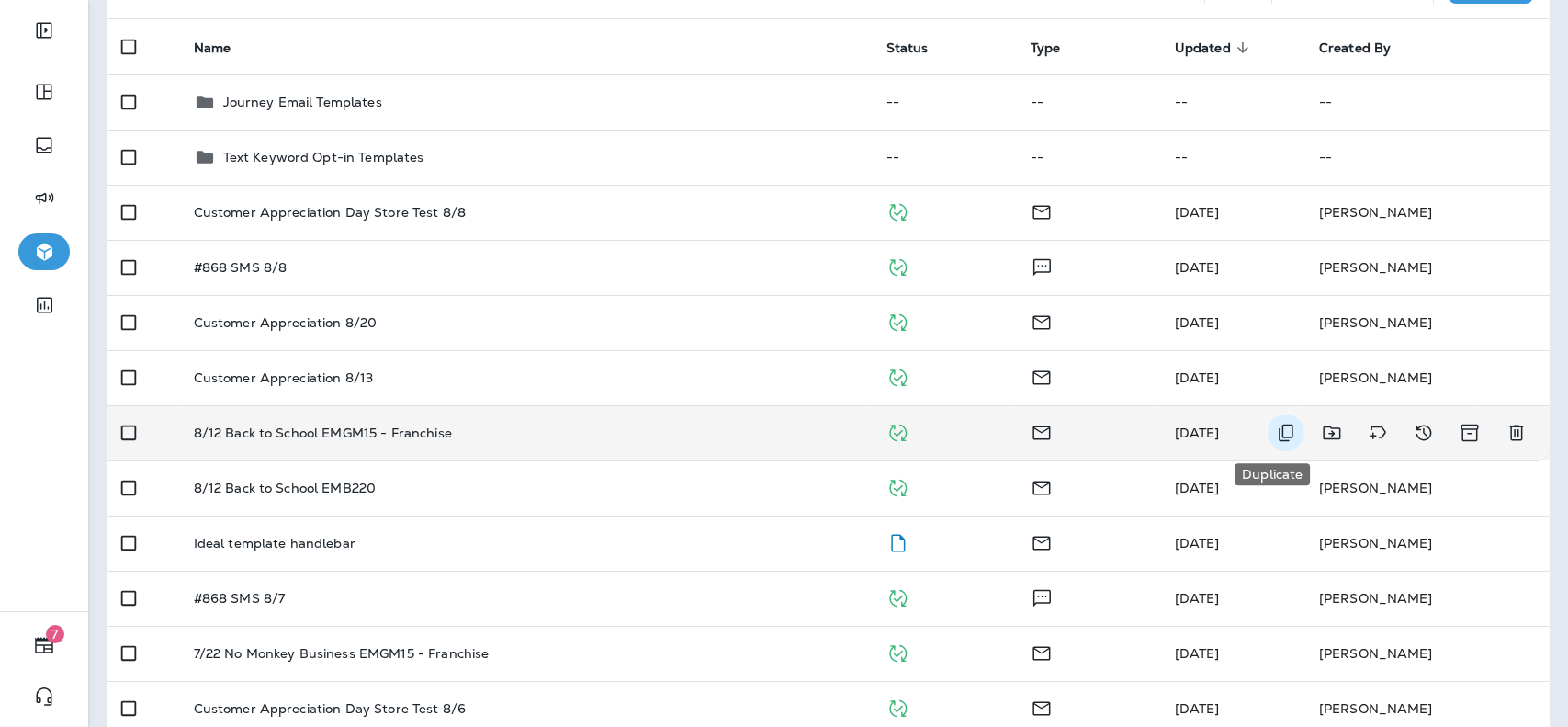
click at [1274, 438] on icon "Duplicate" at bounding box center [1285, 432] width 22 height 22
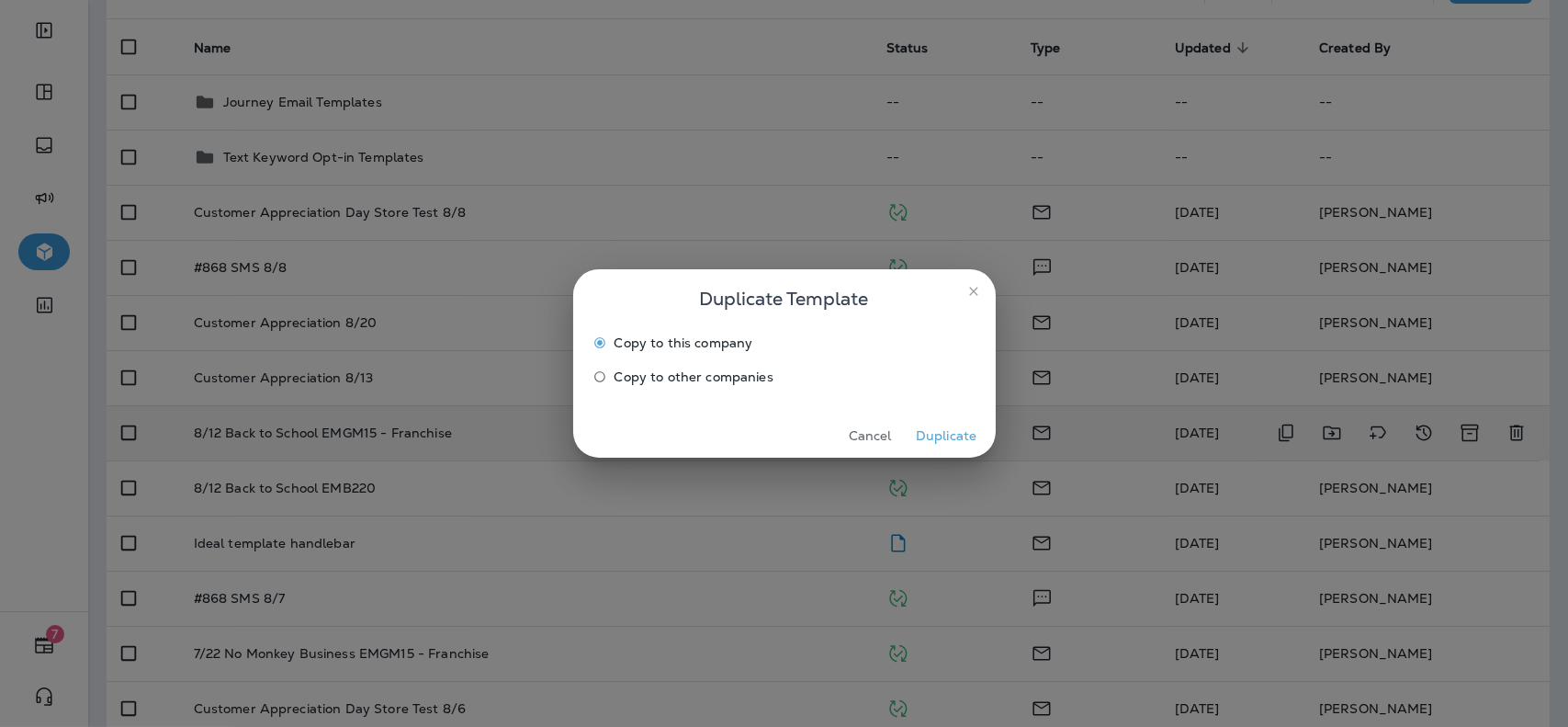
click at [697, 377] on span "Copy to other companies" at bounding box center [694, 377] width 159 height 15
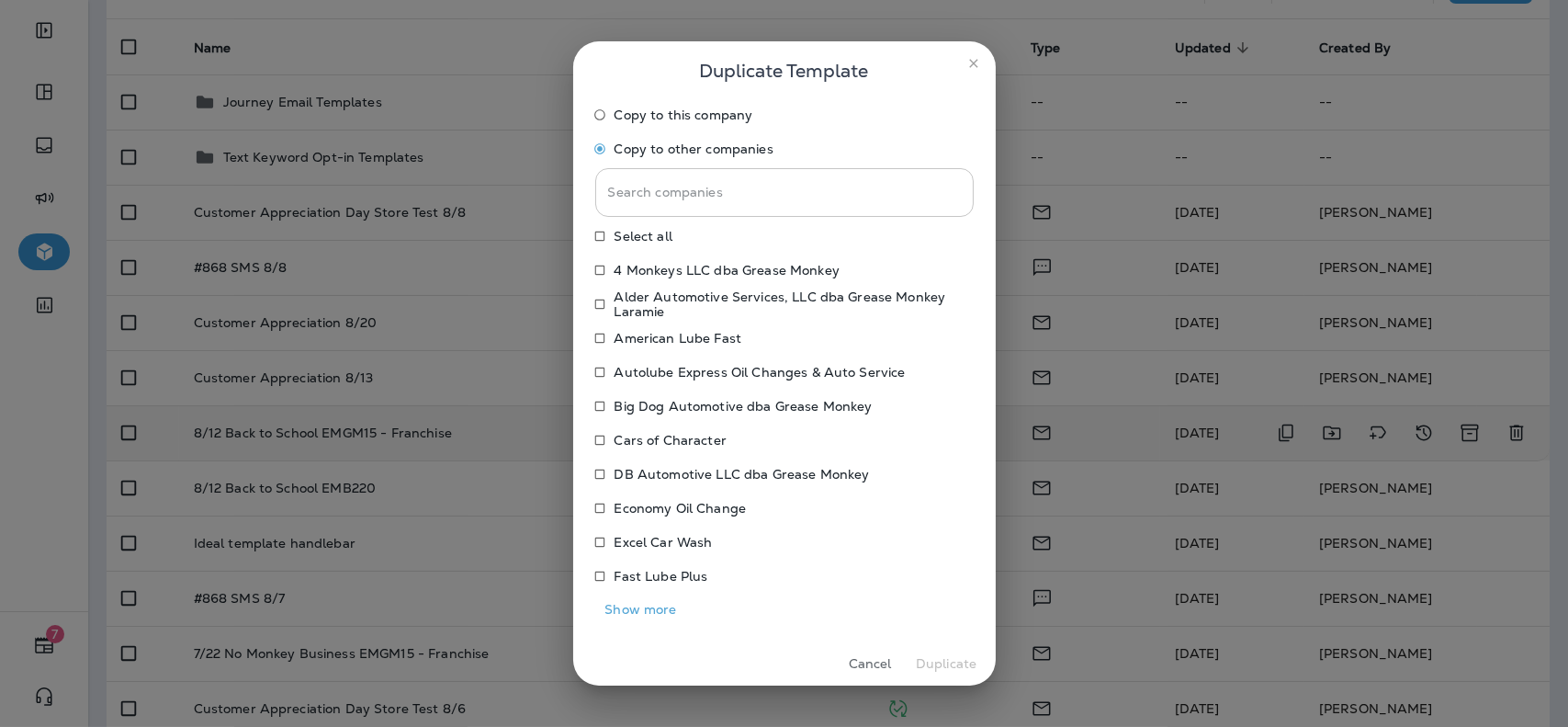
click at [758, 185] on input "Search companies" at bounding box center [784, 191] width 378 height 48
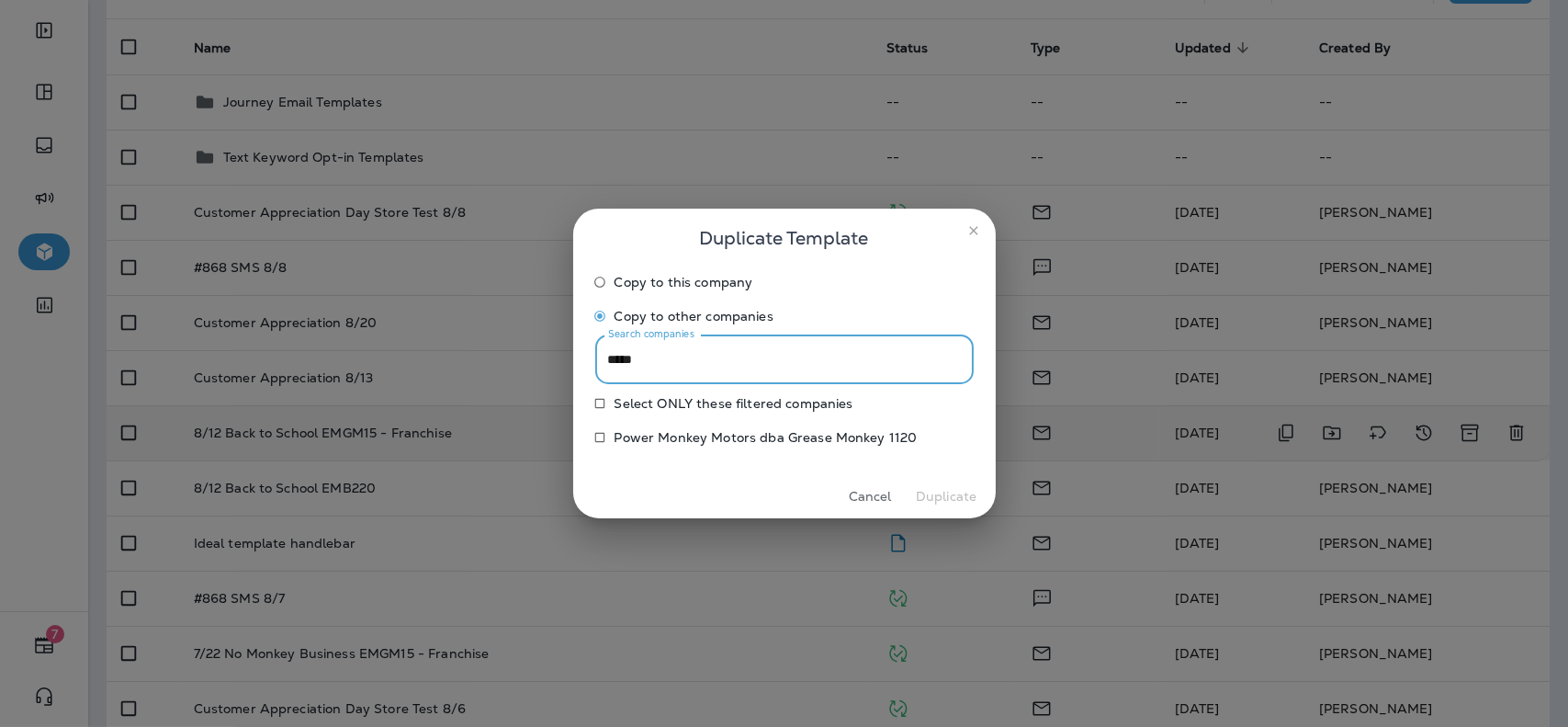
type input "*****"
click at [681, 432] on p "Power Monkey Motors dba Grease Monkey 1120" at bounding box center [766, 438] width 303 height 15
click at [952, 487] on button "Duplicate" at bounding box center [946, 497] width 69 height 28
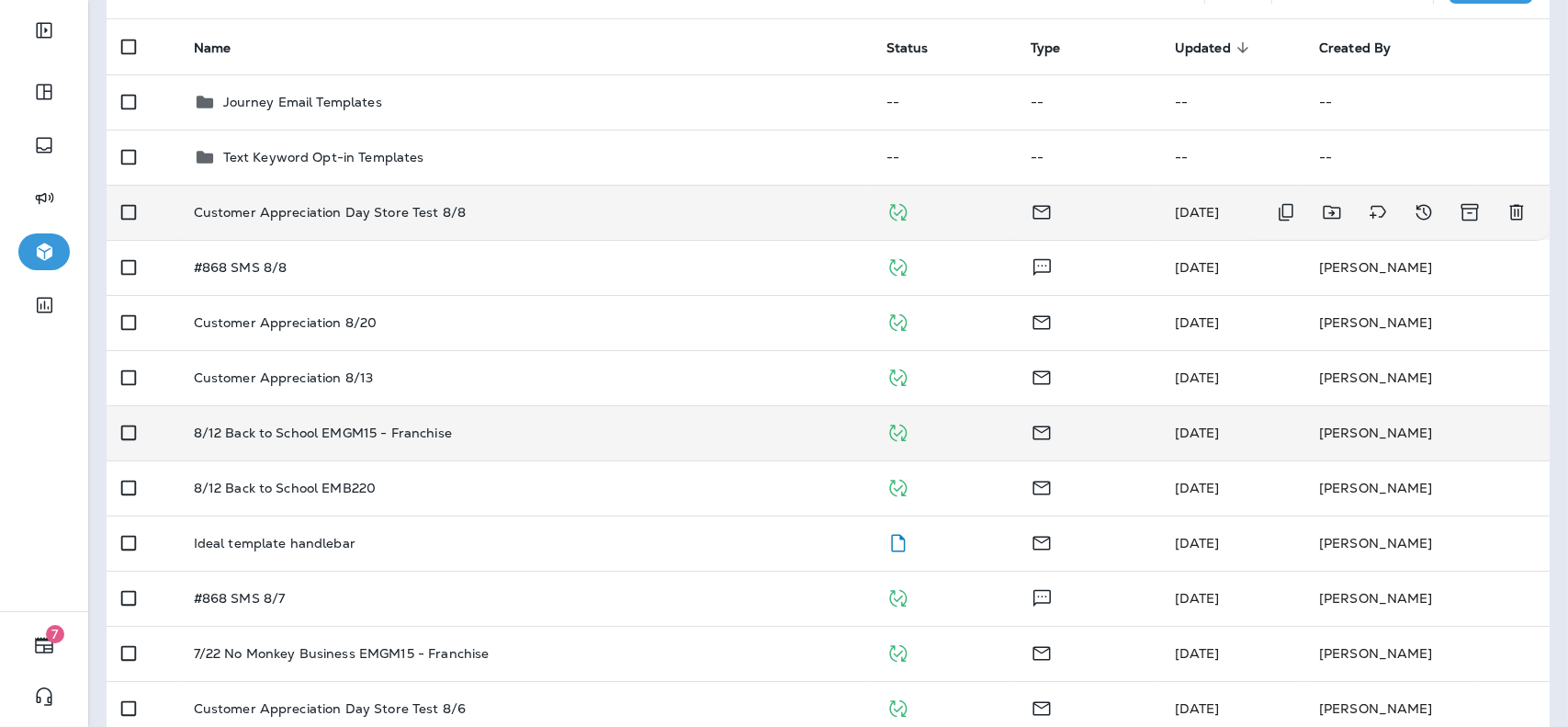
scroll to position [0, 0]
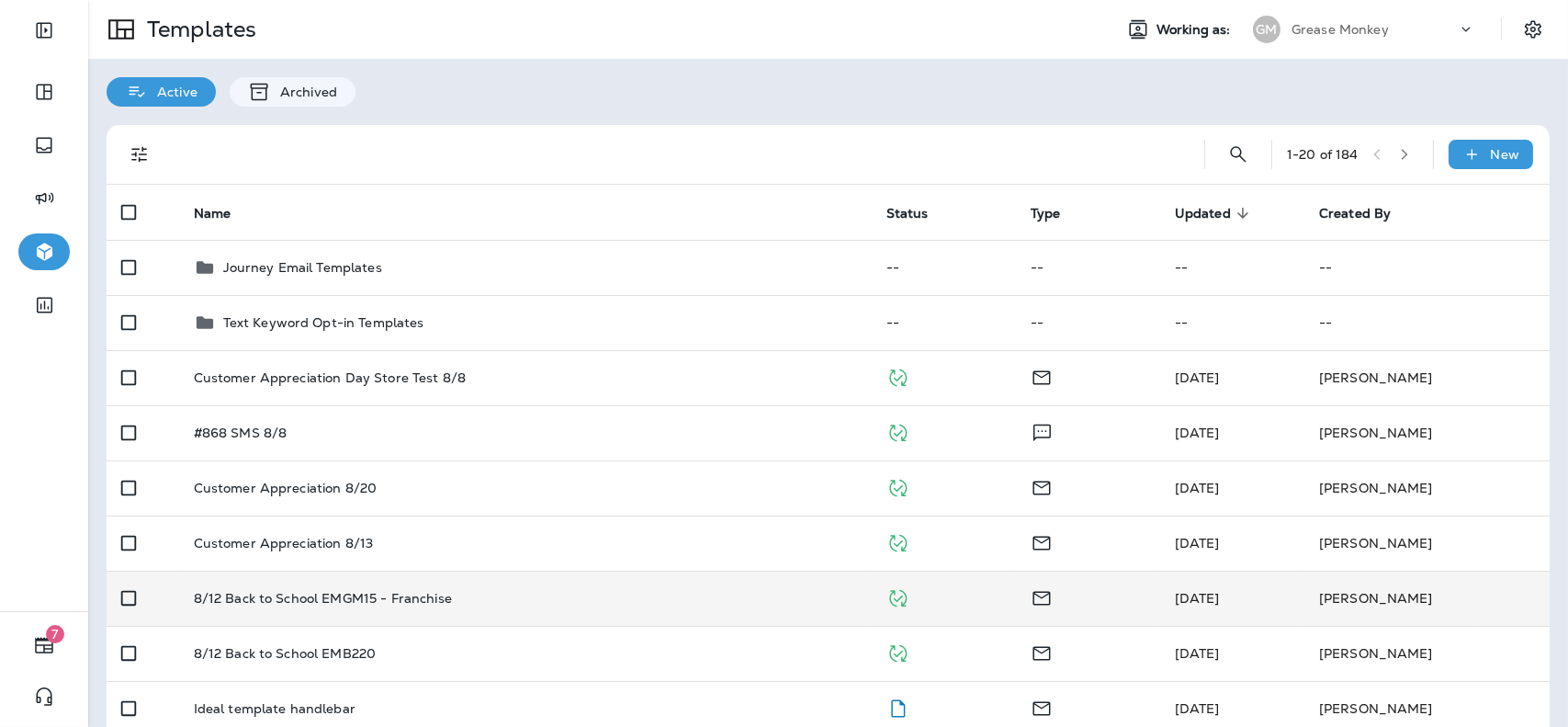
click at [1307, 45] on div "GM Grease Monkey" at bounding box center [1364, 29] width 244 height 37
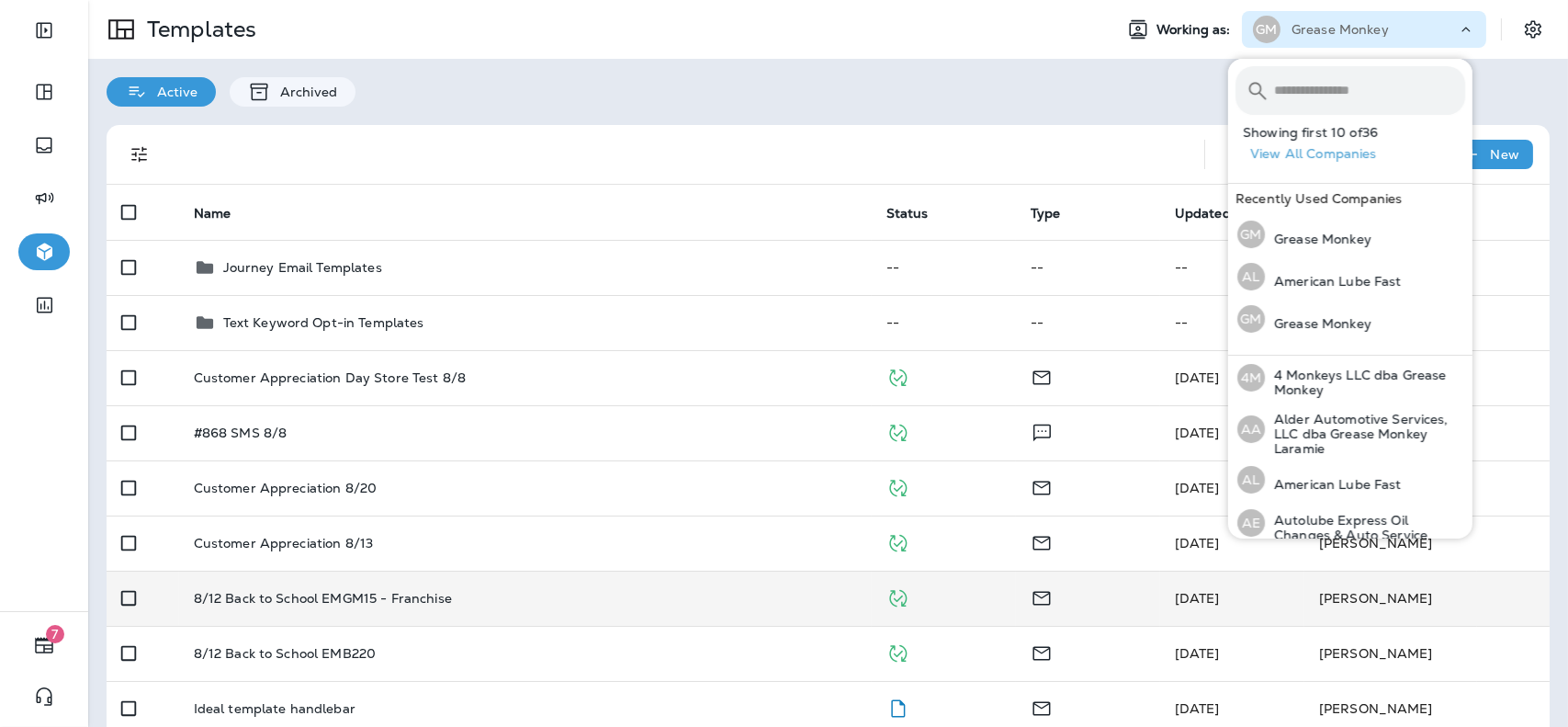
click at [1312, 83] on input "text" at bounding box center [1369, 90] width 191 height 48
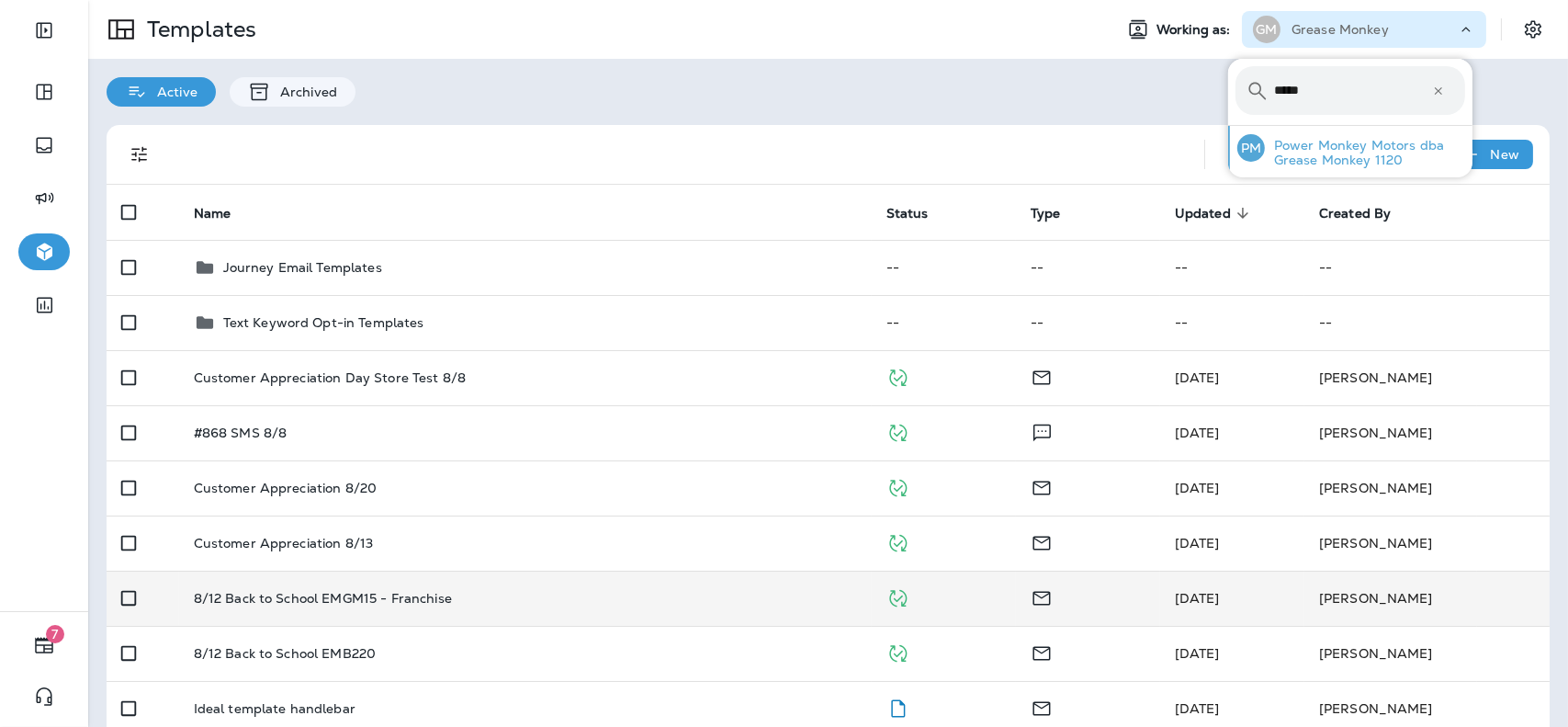
type input "*****"
click at [1317, 161] on p "Power Monkey Motors dba Grease Monkey 1120" at bounding box center [1364, 152] width 200 height 29
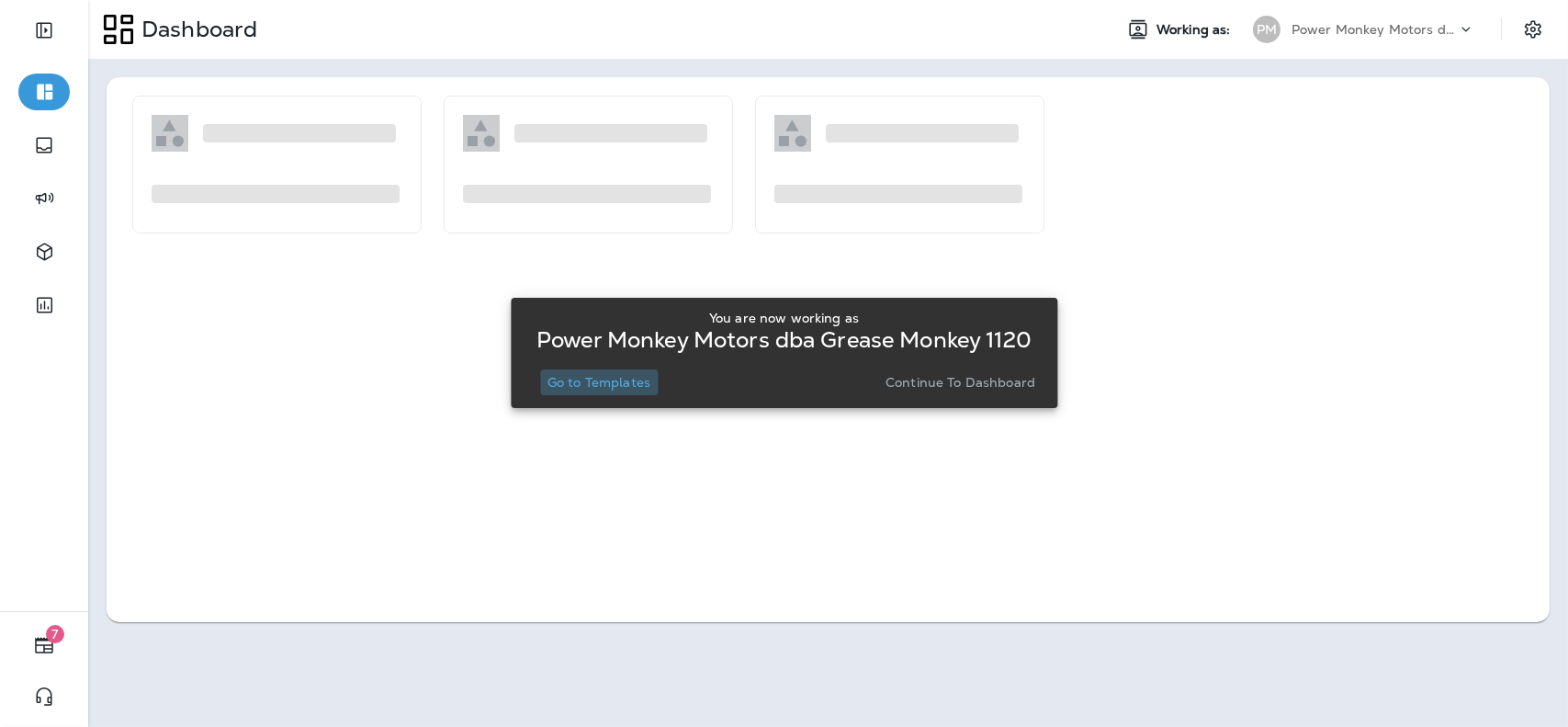
click at [628, 389] on p "Go to Templates" at bounding box center [599, 382] width 103 height 15
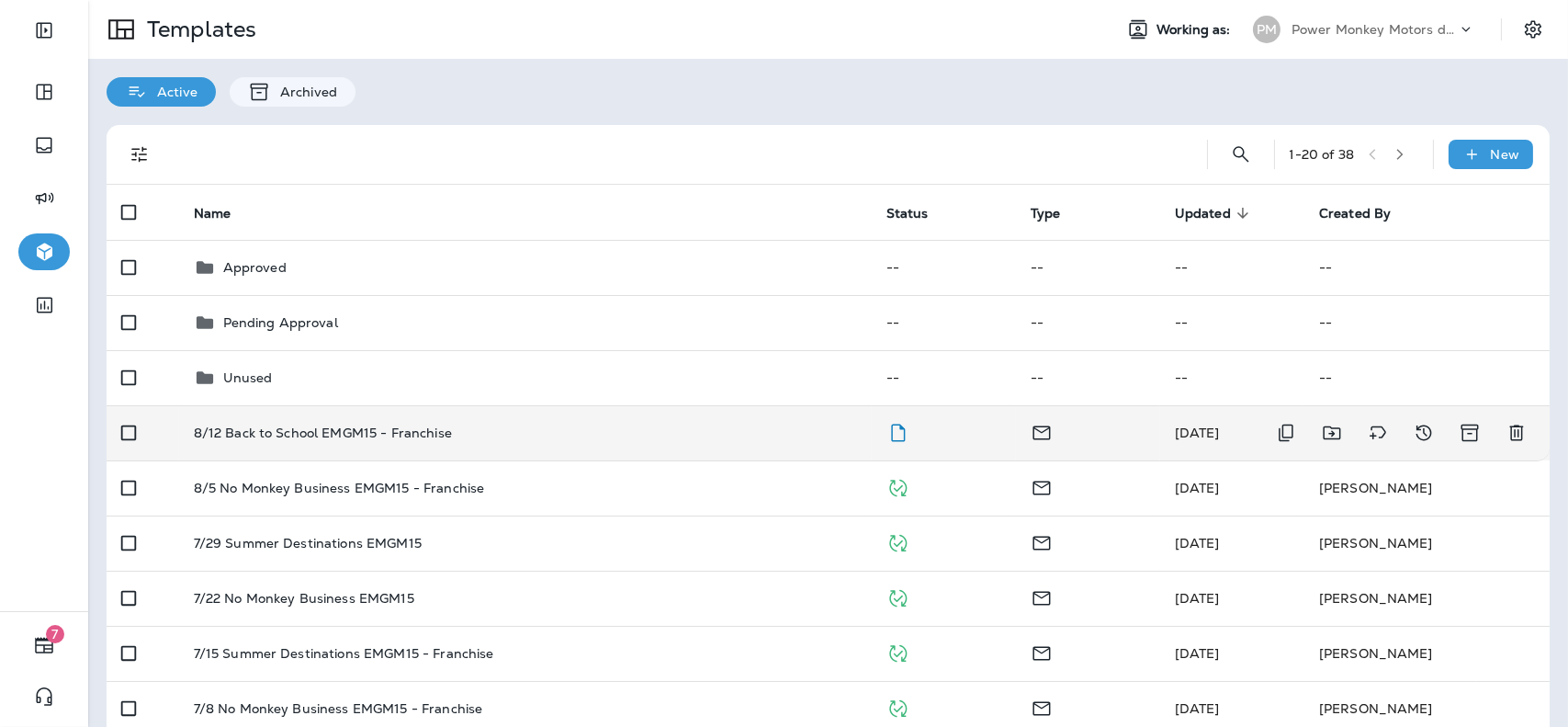
click at [779, 429] on div "8/12 Back to School EMGM15 - Franchise" at bounding box center [526, 433] width 663 height 15
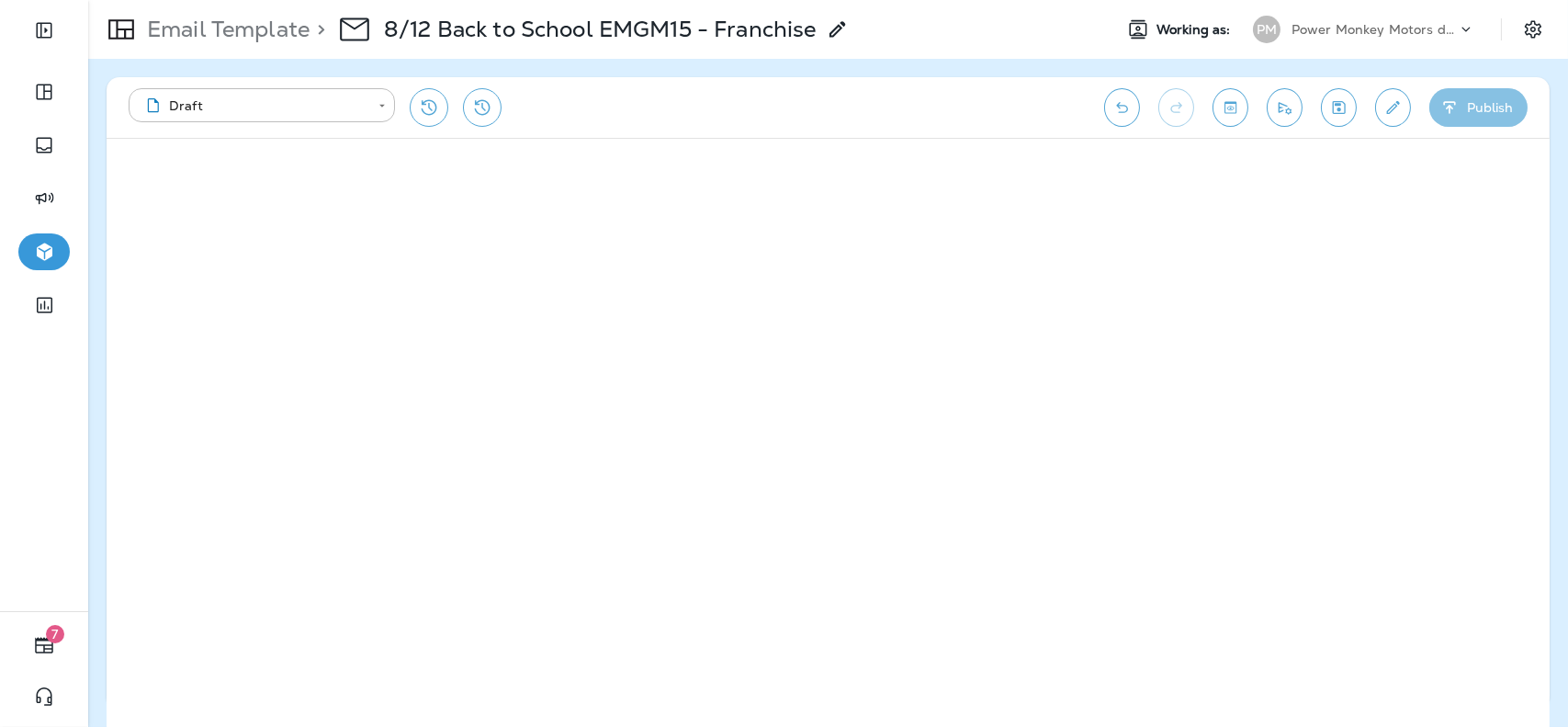
click at [1494, 101] on button "Publish" at bounding box center [1478, 107] width 99 height 39
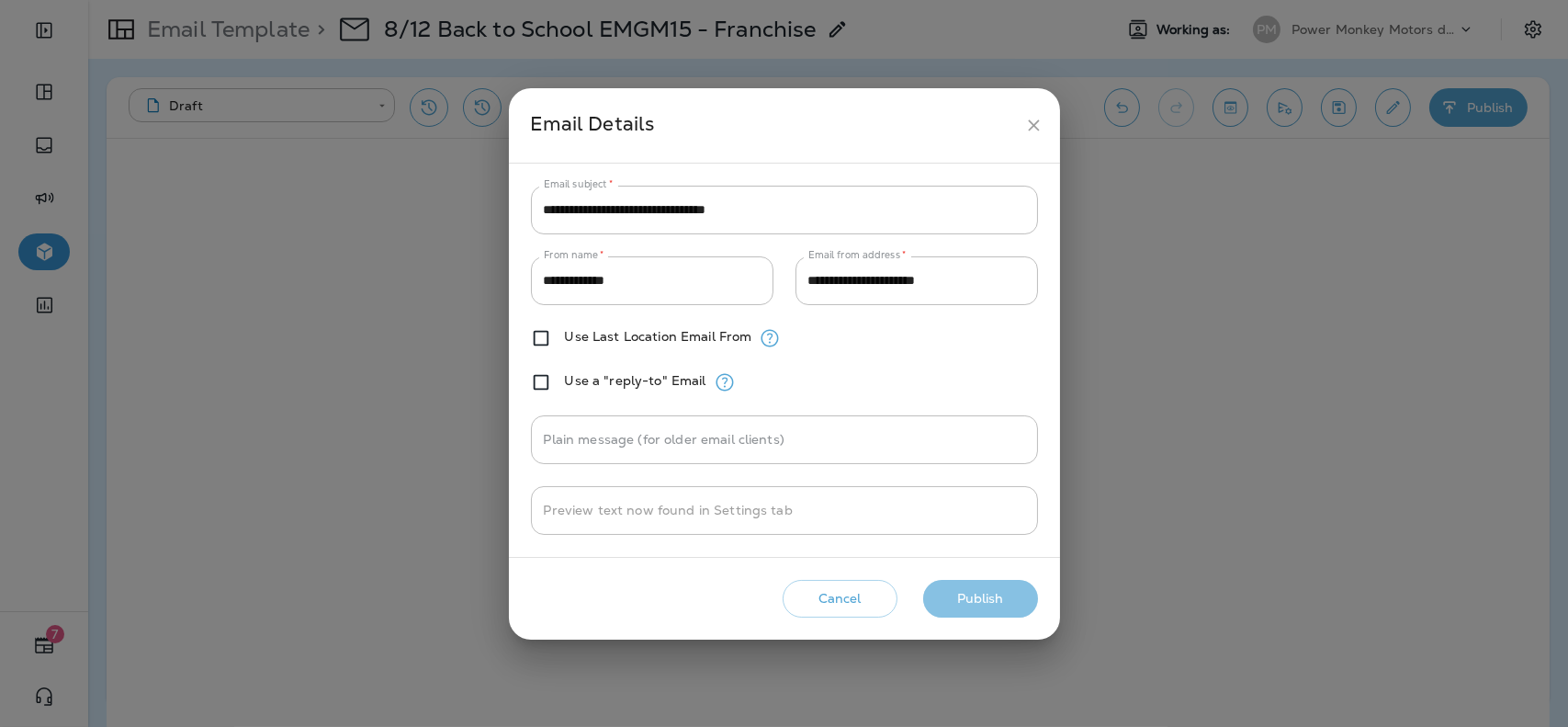
click at [1002, 612] on button "Publish" at bounding box center [980, 599] width 115 height 38
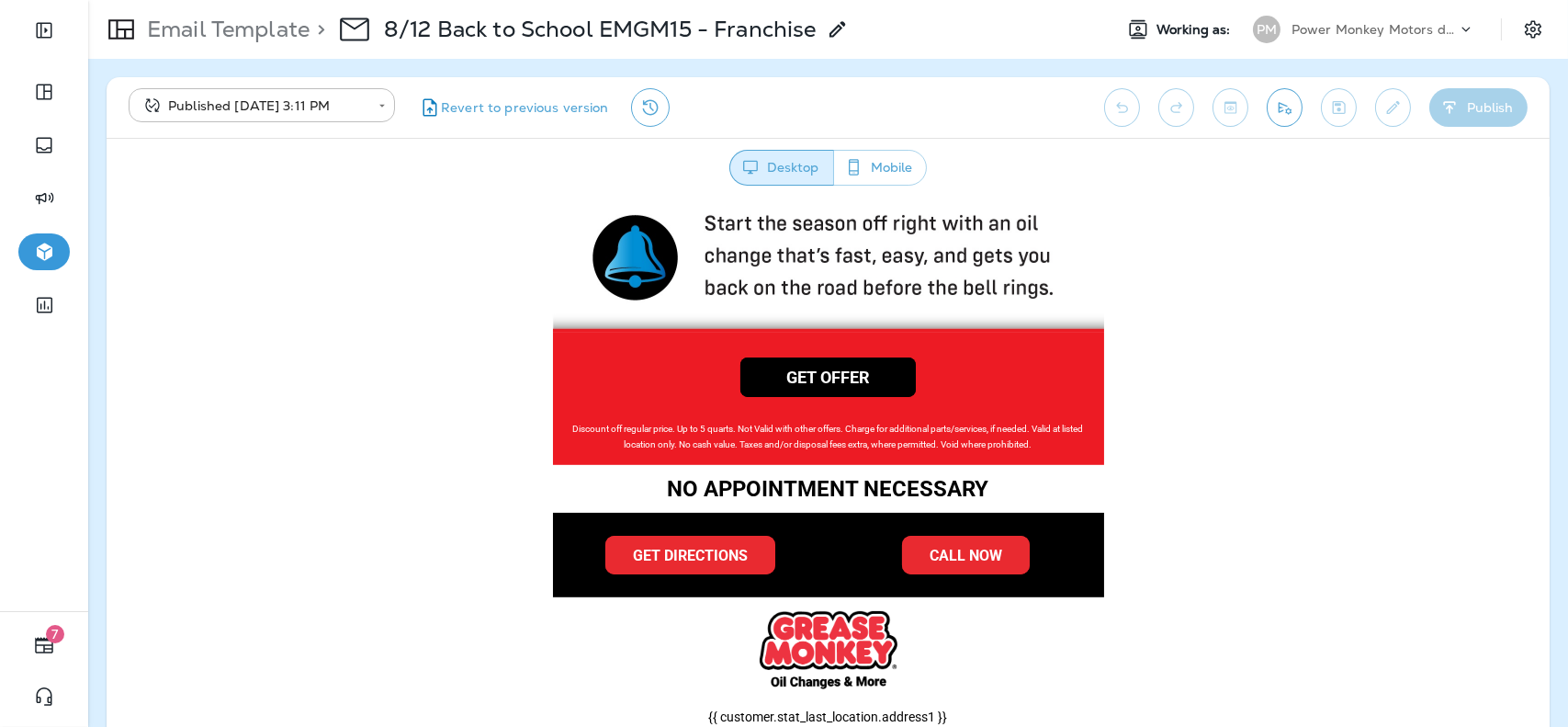
scroll to position [1192, 0]
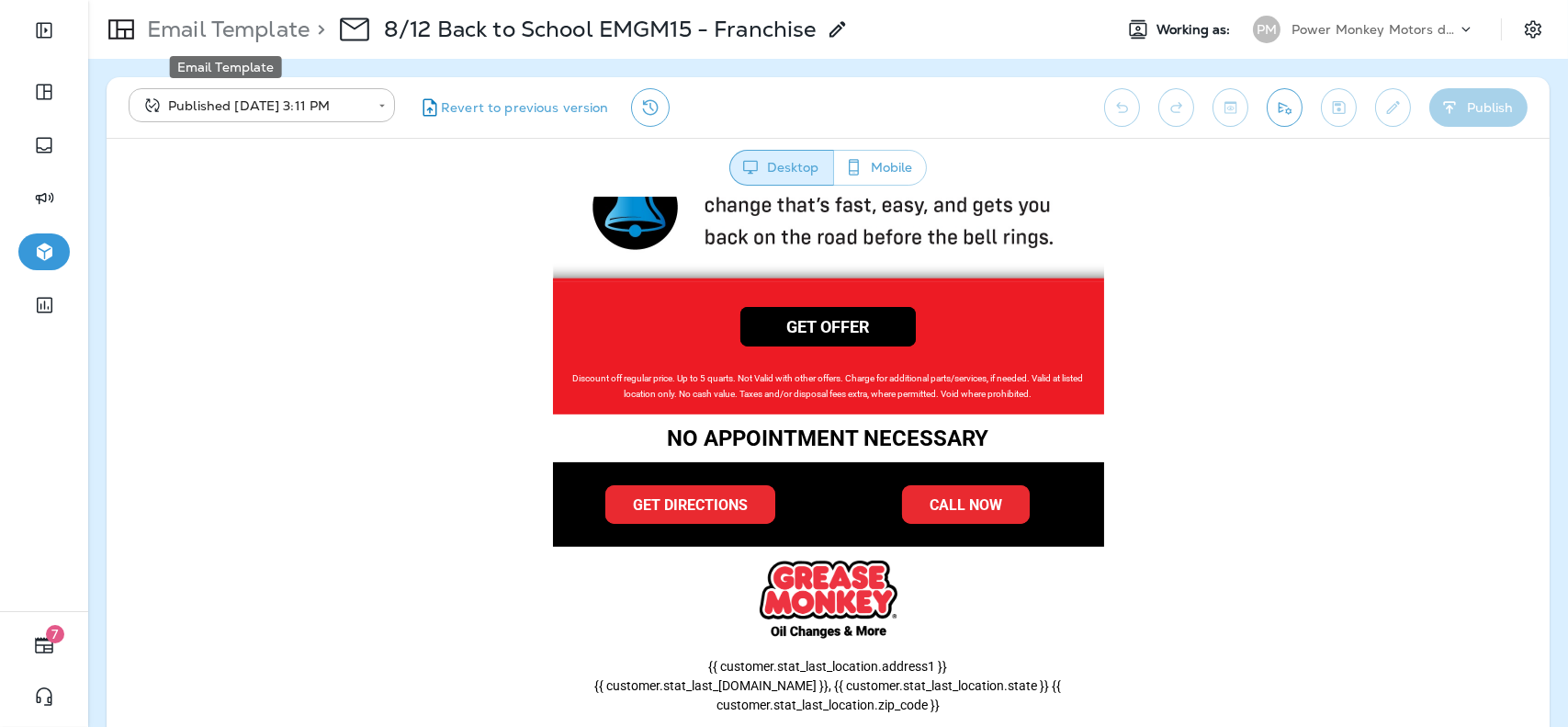
click at [240, 27] on p "Email Template" at bounding box center [224, 28] width 170 height 27
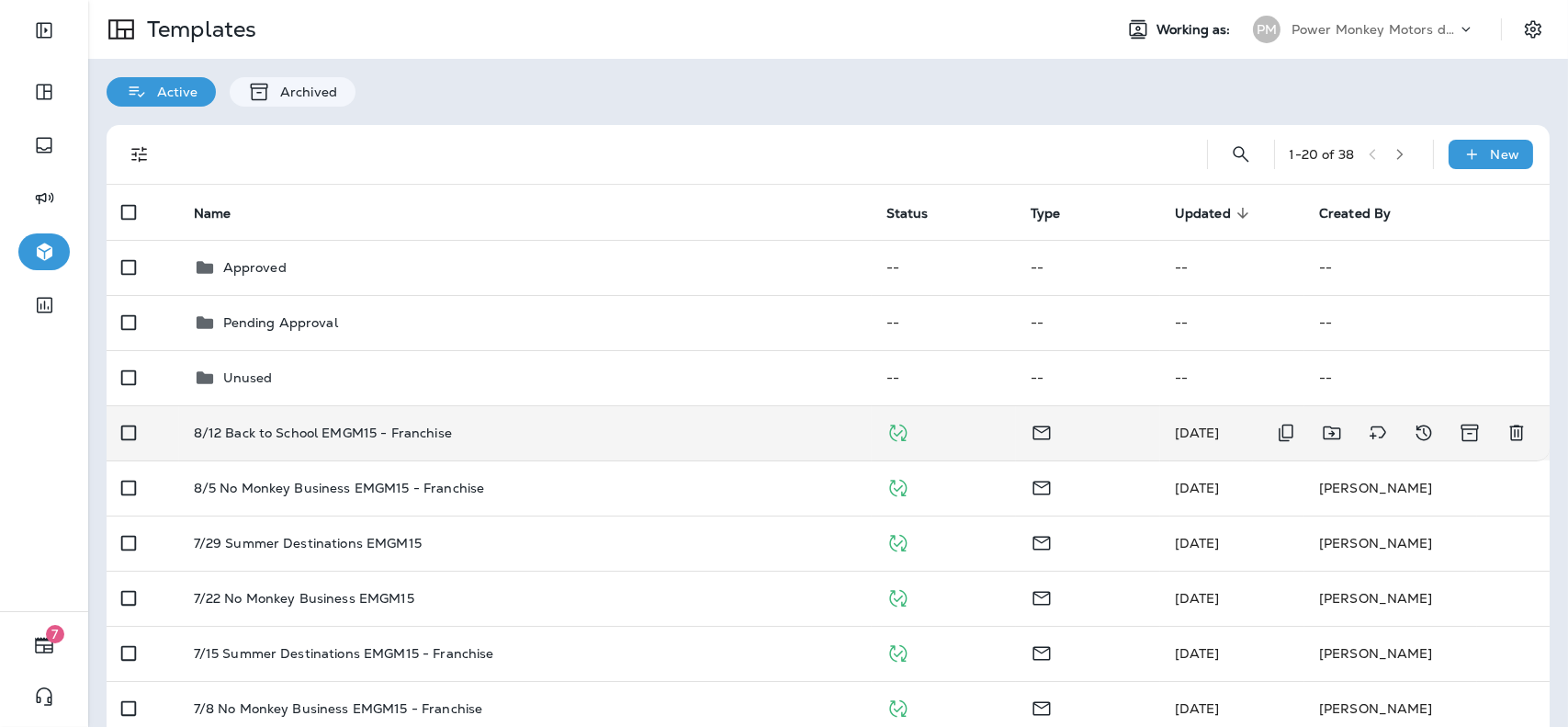
click at [343, 439] on p "8/12 Back to School EMGM15 - Franchise" at bounding box center [323, 433] width 258 height 15
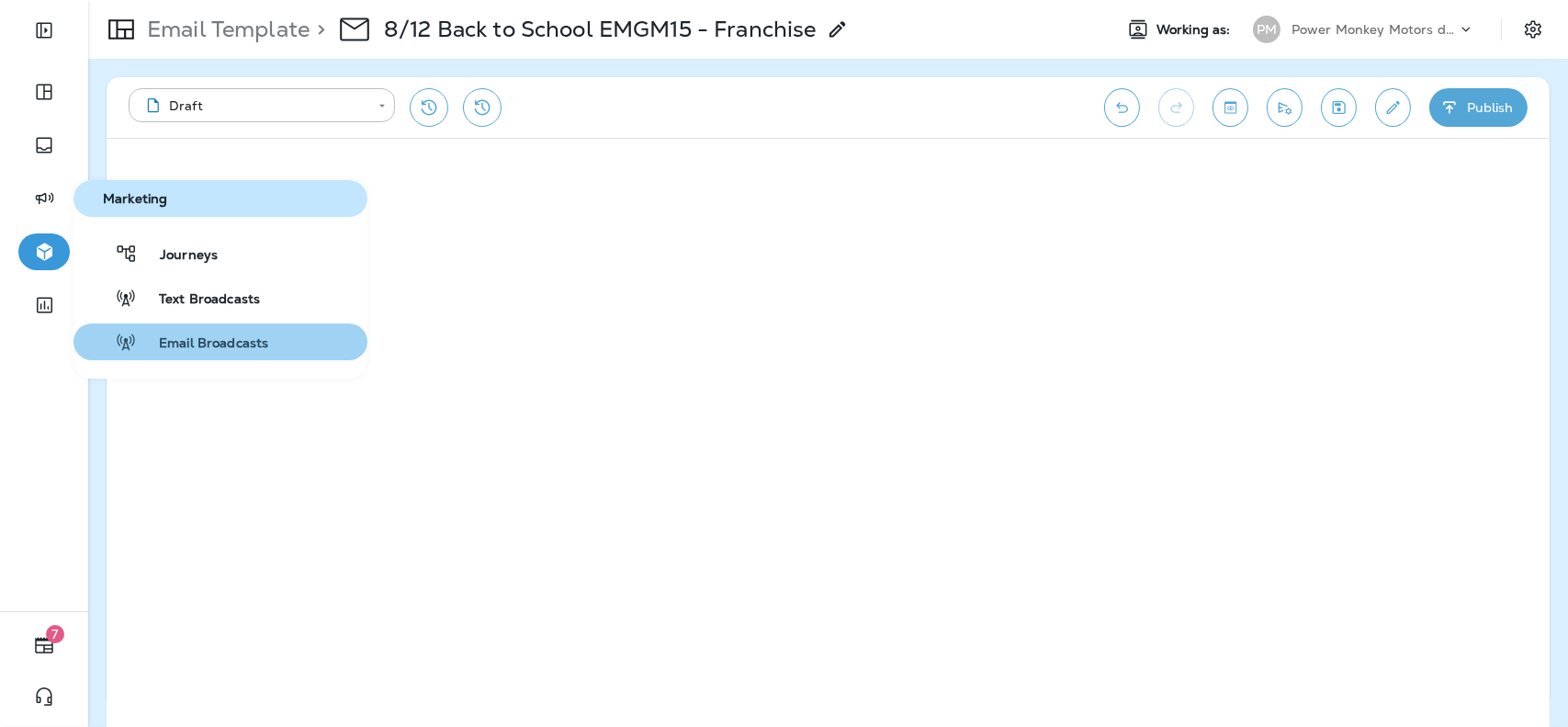
click at [173, 336] on span "Email Broadcasts" at bounding box center [202, 344] width 132 height 17
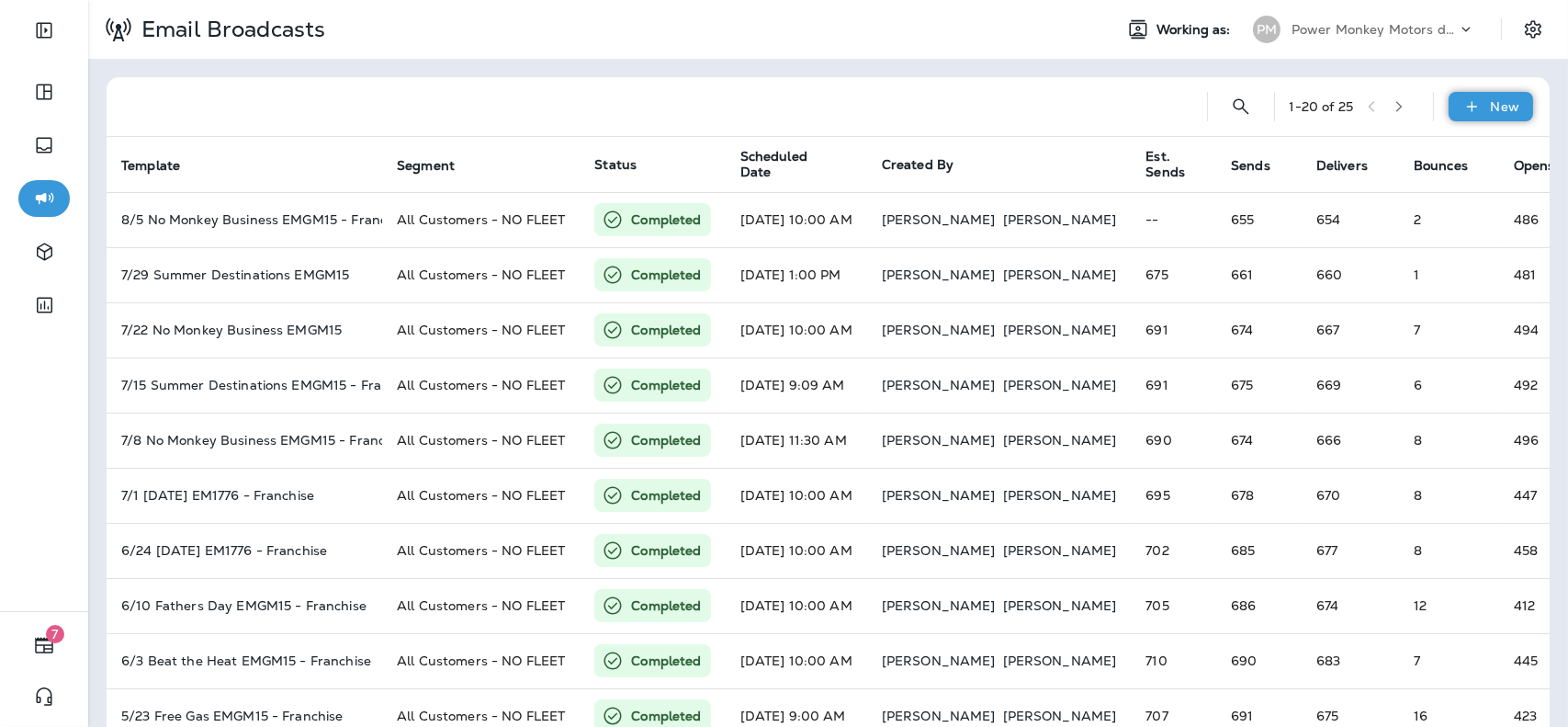
click at [1474, 107] on div "New" at bounding box center [1490, 106] width 84 height 29
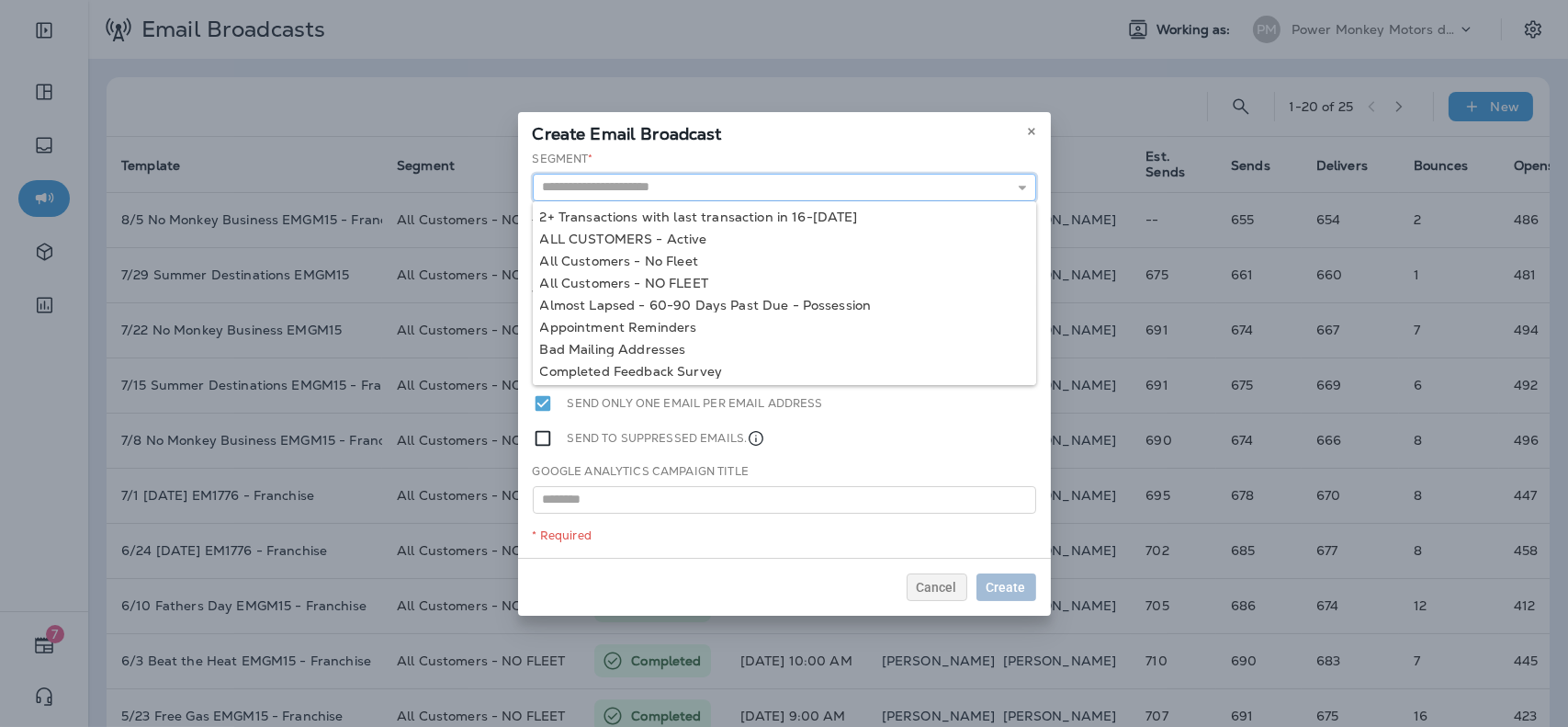
click at [917, 185] on input "text" at bounding box center [784, 187] width 503 height 27
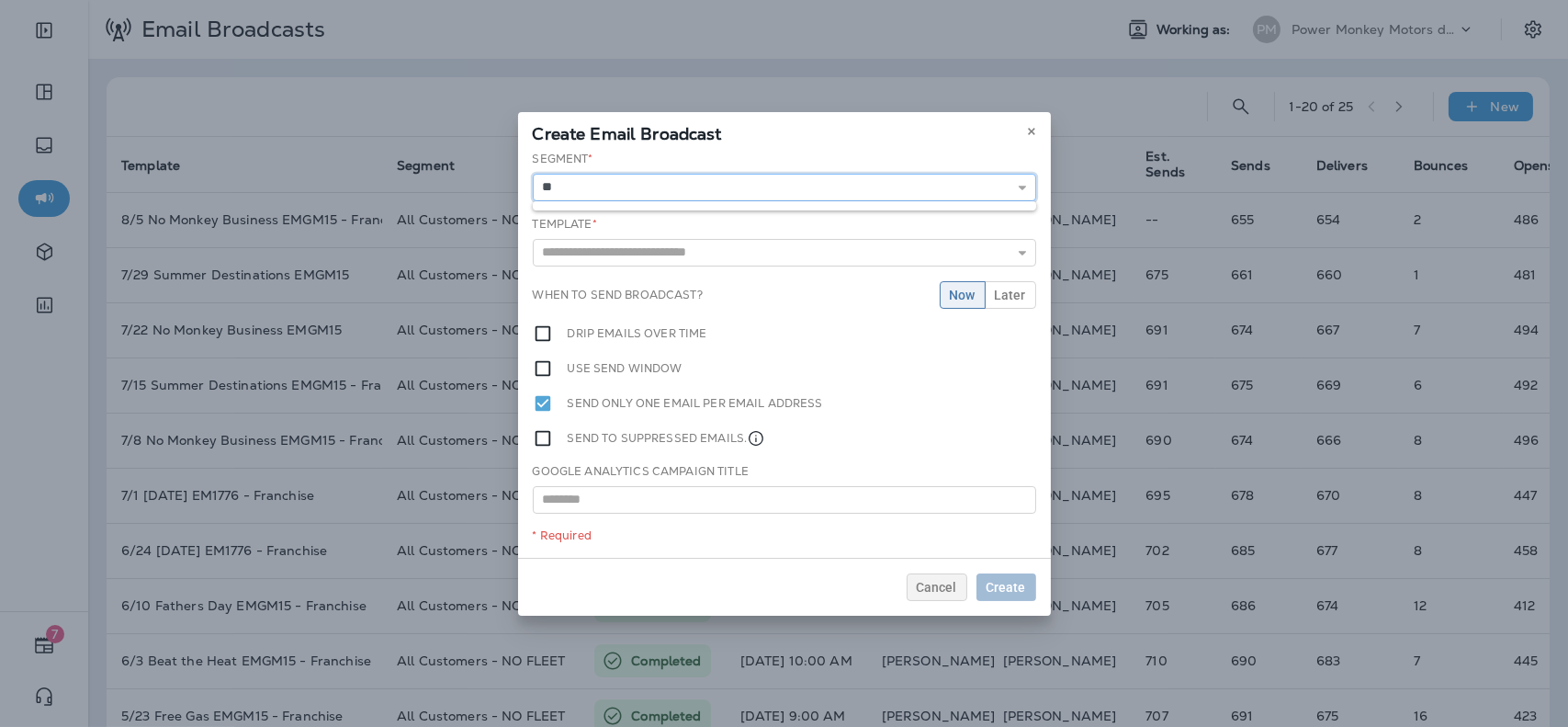
type input "*"
type input "**********"
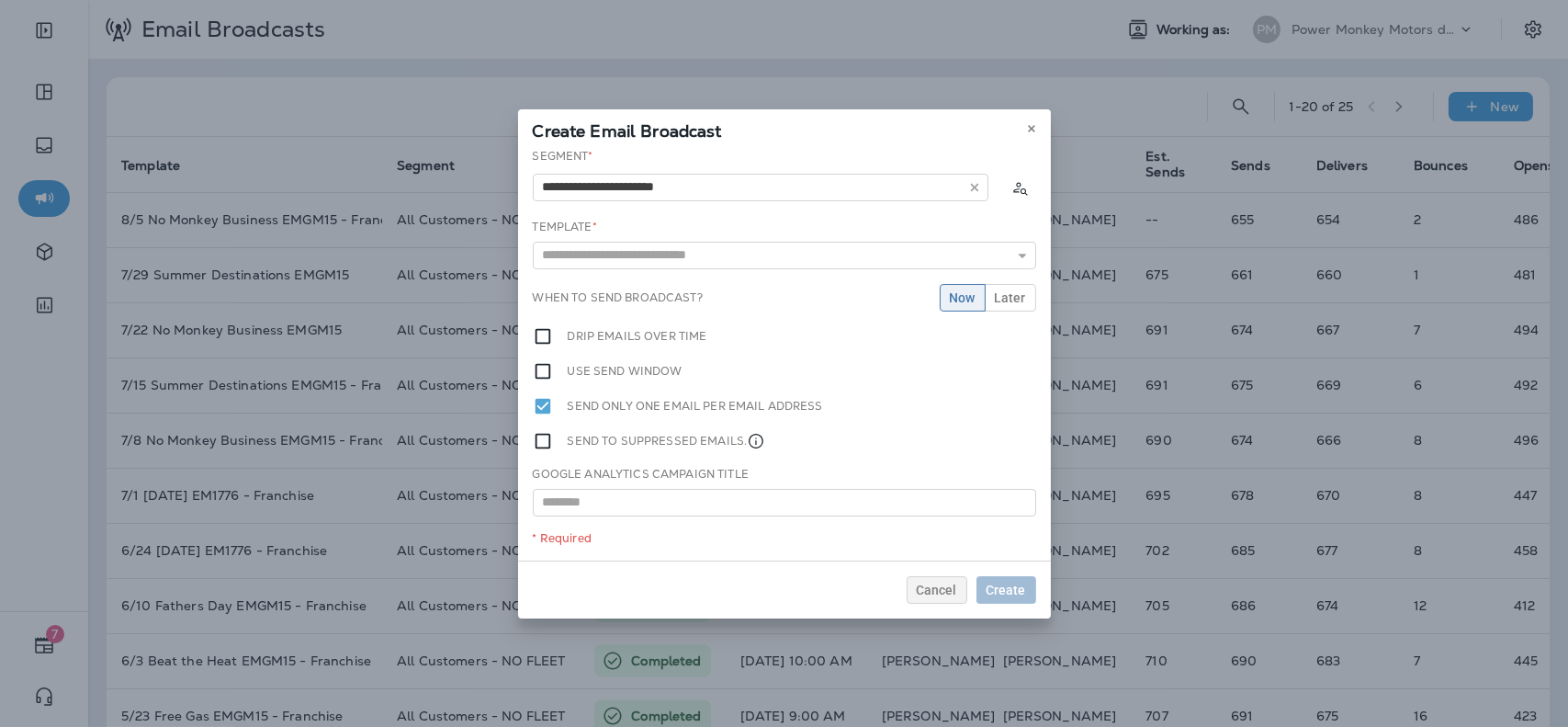
click at [715, 253] on div "**********" at bounding box center [784, 354] width 532 height 412
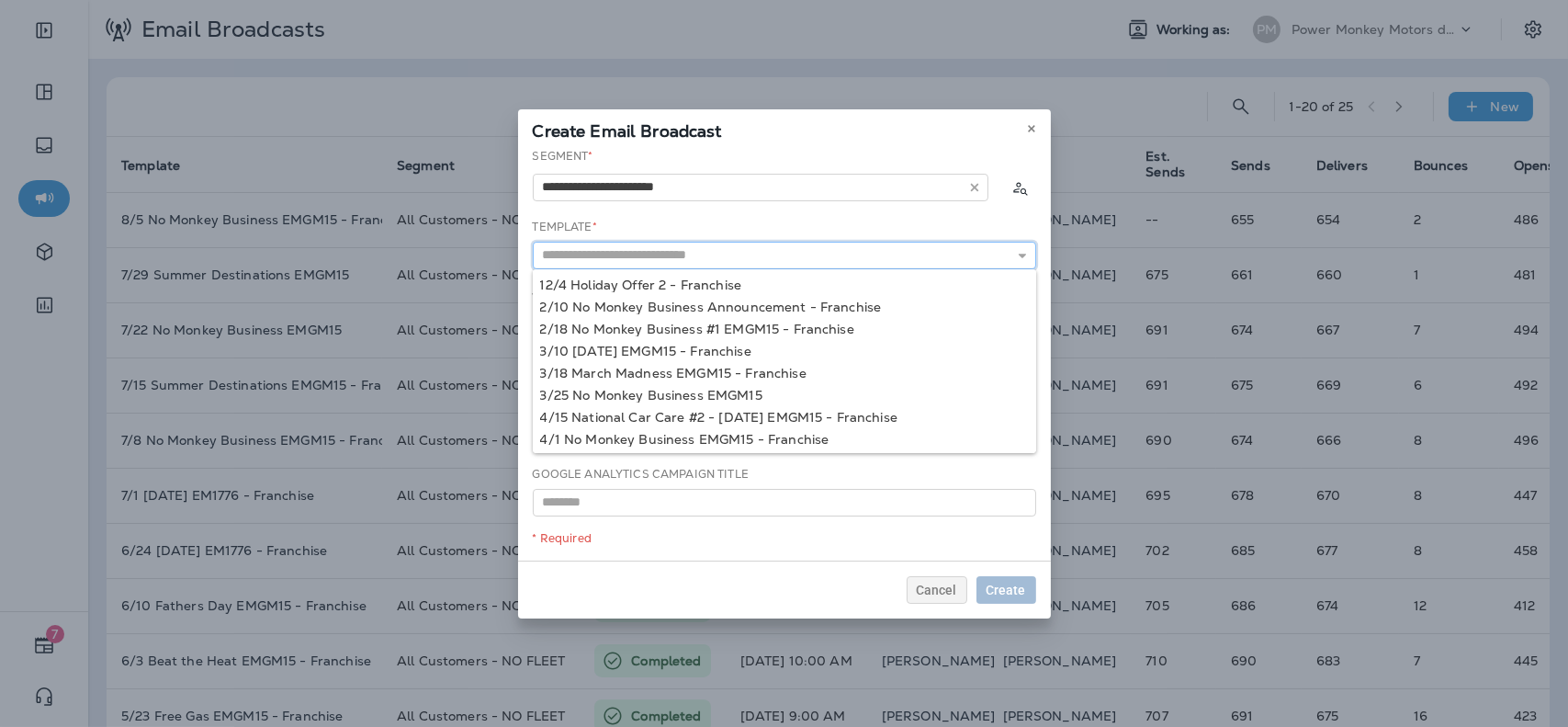
click at [694, 252] on input "text" at bounding box center [784, 255] width 503 height 27
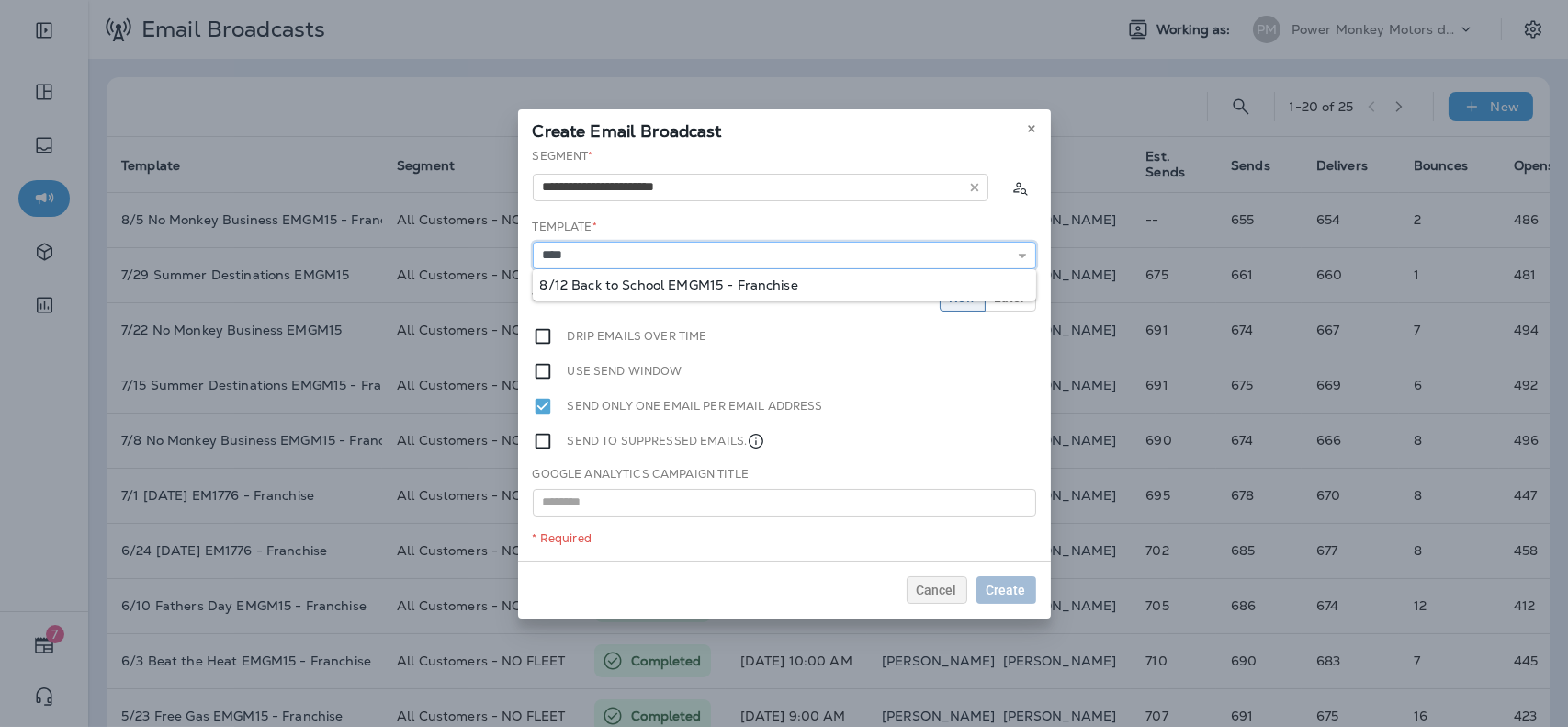
type input "**********"
click at [705, 284] on div "**********" at bounding box center [784, 354] width 532 height 412
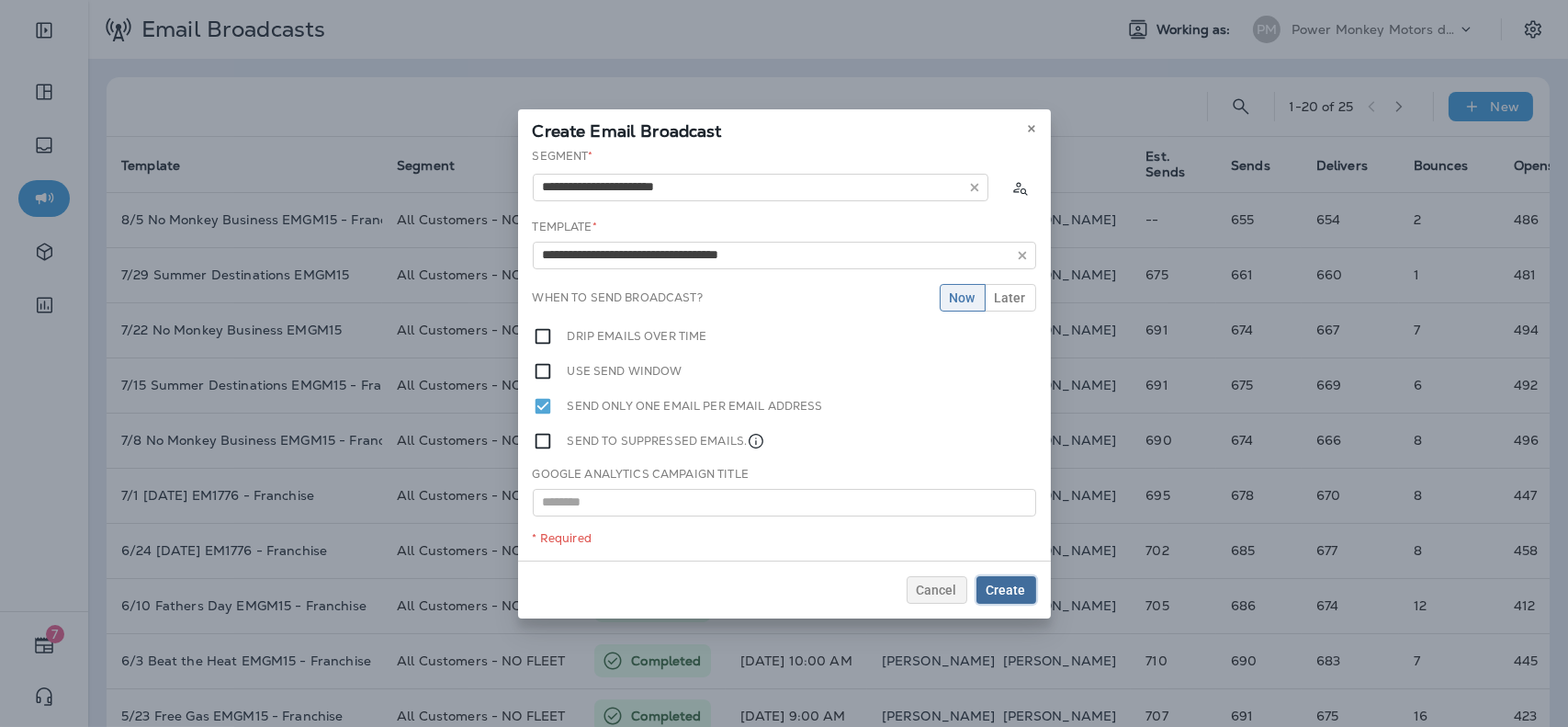
click at [1013, 584] on span "Create" at bounding box center [1006, 591] width 40 height 13
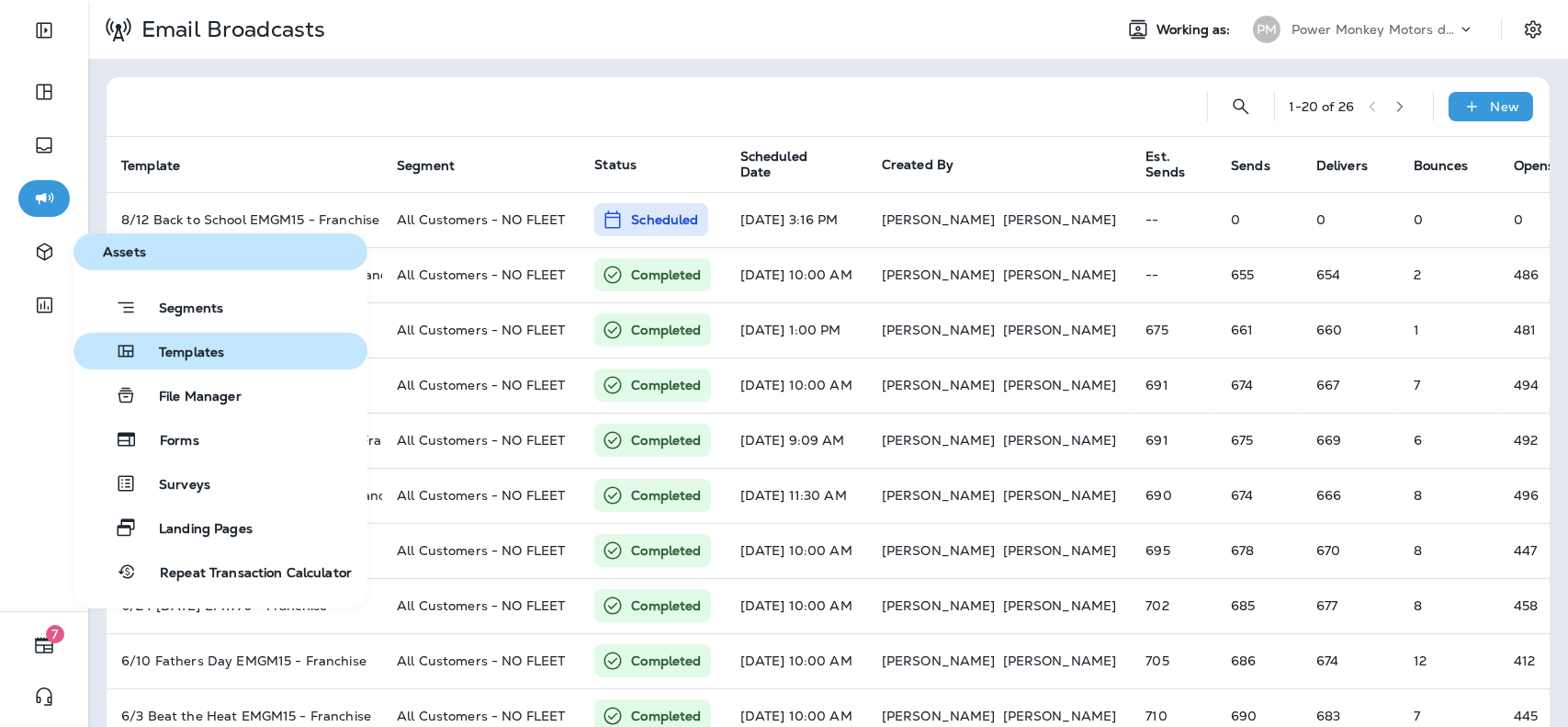
click at [212, 348] on span "Templates" at bounding box center [180, 353] width 87 height 17
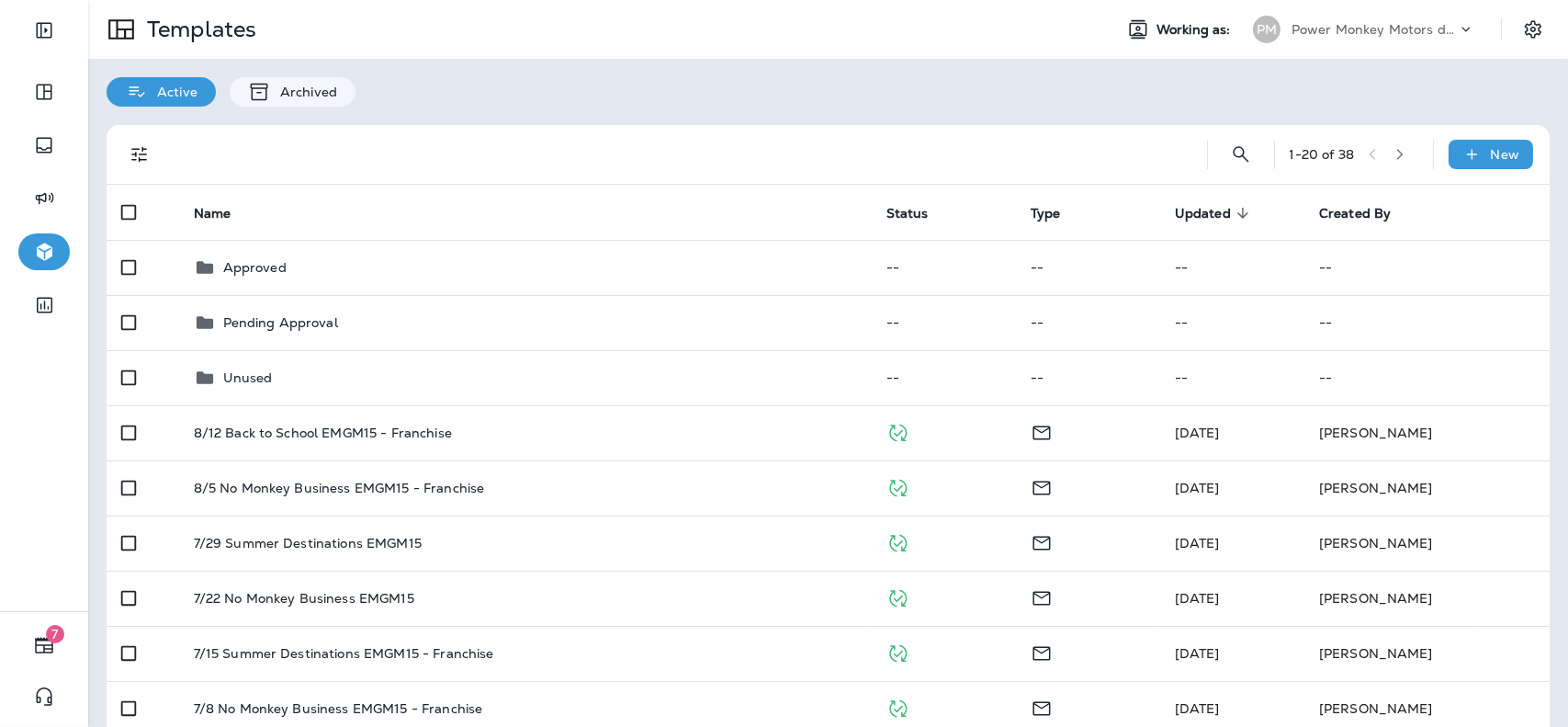
click at [1347, 17] on div "Power Monkey Motors dba Grease Monkey 1120" at bounding box center [1374, 28] width 165 height 27
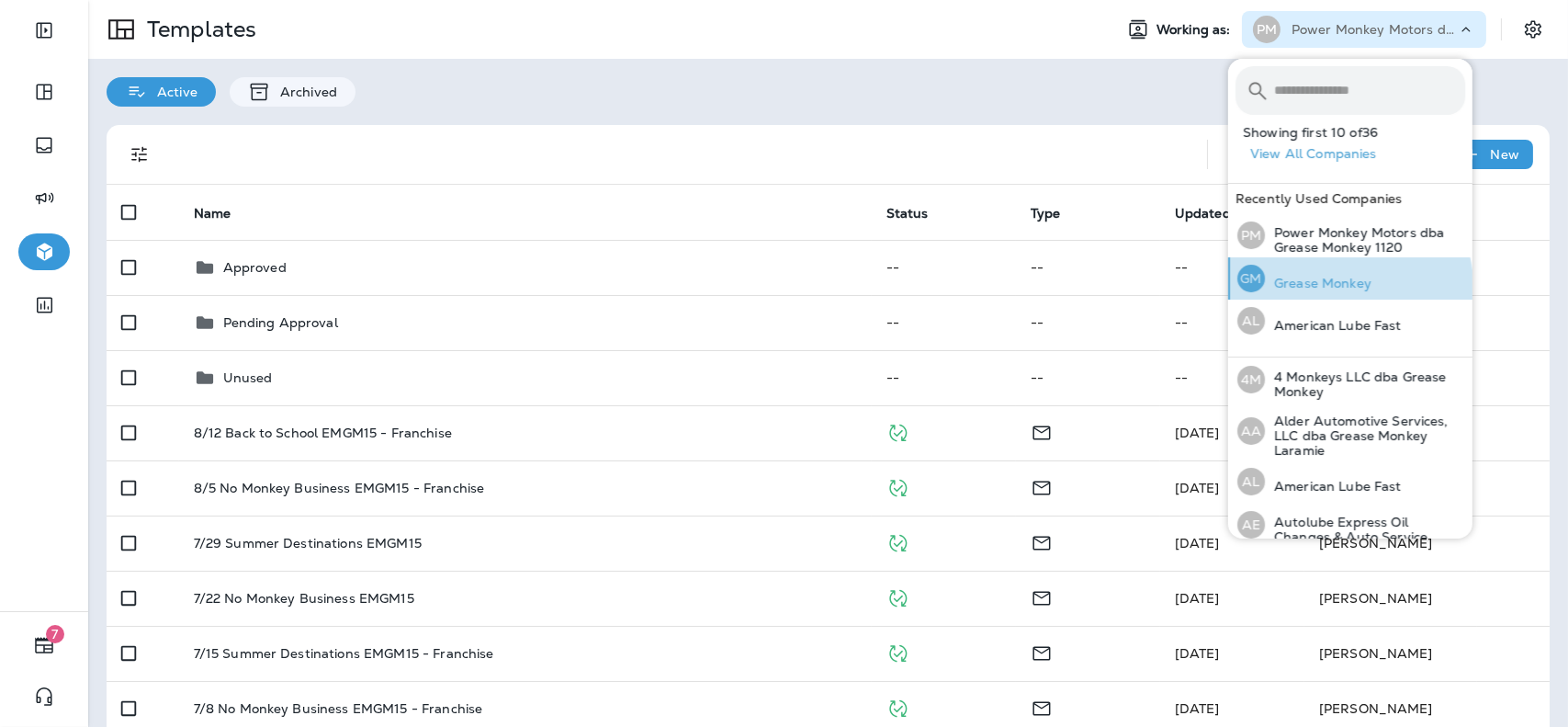
click at [1349, 285] on p "Grease Monkey" at bounding box center [1318, 283] width 106 height 15
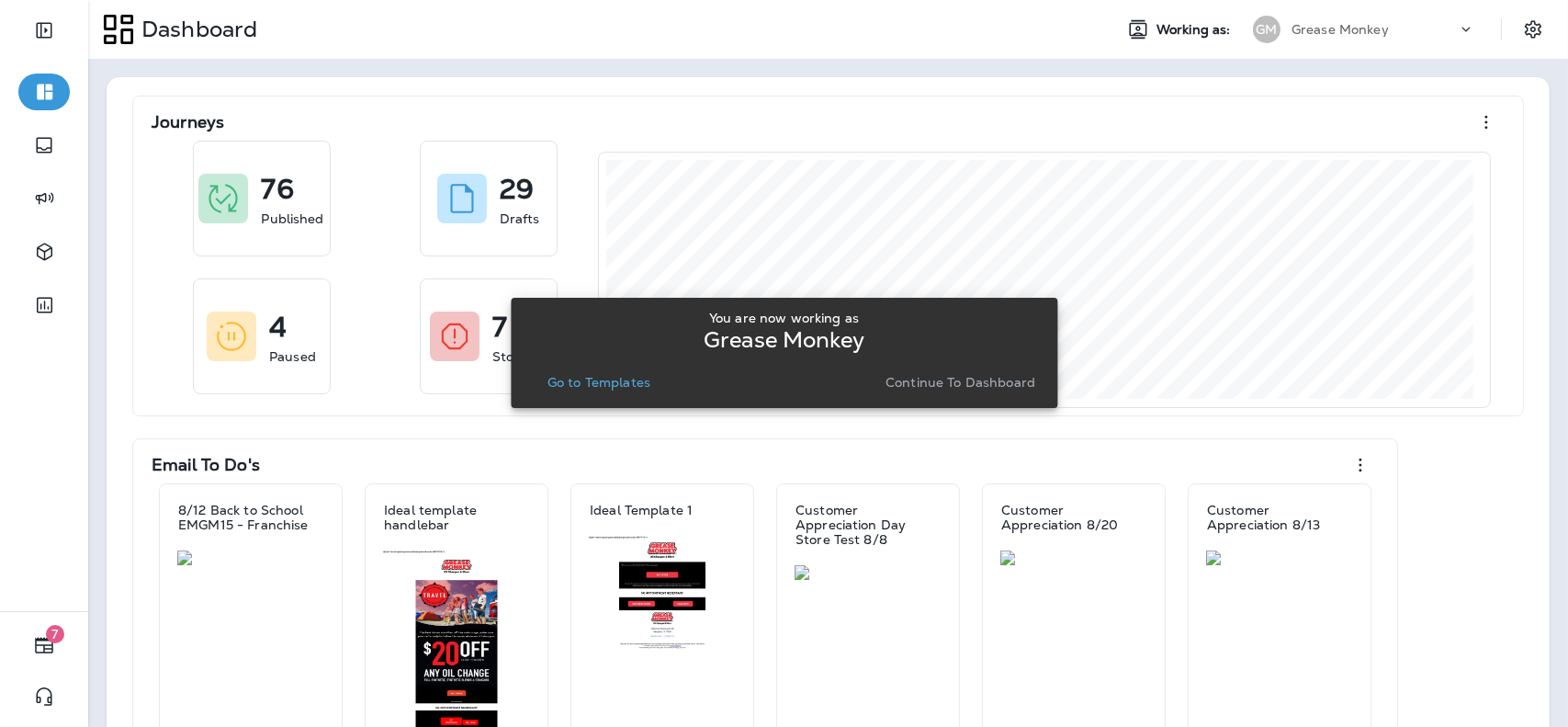
click at [951, 387] on p "Continue to Dashboard" at bounding box center [960, 382] width 150 height 15
